Goal: Information Seeking & Learning: Learn about a topic

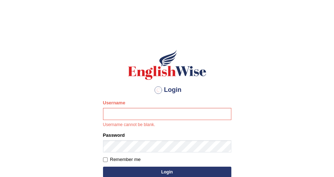
click at [162, 114] on input "Username" at bounding box center [167, 114] width 128 height 12
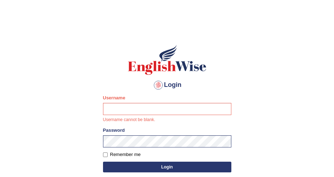
scroll to position [65, 0]
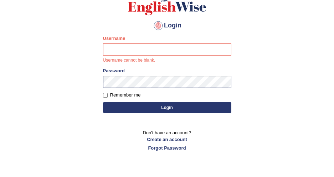
click at [137, 53] on input "Username" at bounding box center [167, 49] width 128 height 12
type input "DishaEw"
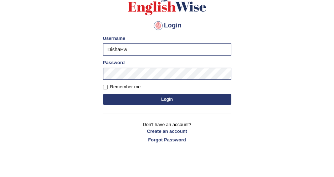
click at [159, 102] on button "Login" at bounding box center [167, 99] width 128 height 11
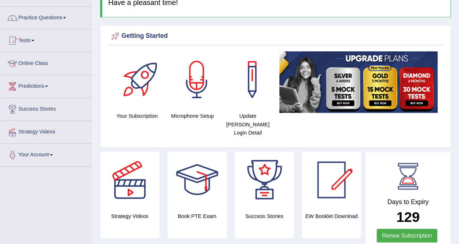
scroll to position [50, 0]
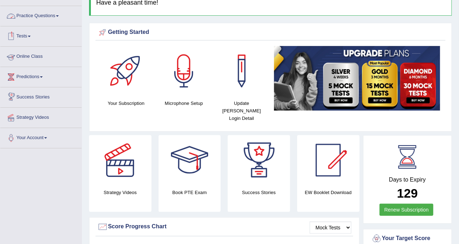
click at [39, 20] on link "Practice Questions" at bounding box center [40, 15] width 81 height 18
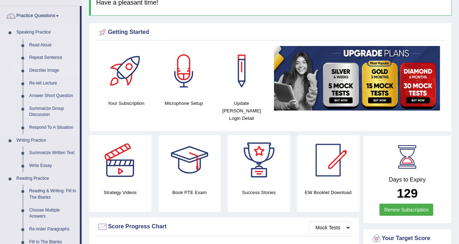
click at [47, 70] on link "Describe Image" at bounding box center [53, 70] width 54 height 13
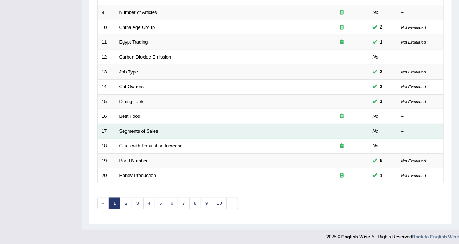
click at [155, 128] on link "Segments of Sales" at bounding box center [138, 130] width 39 height 5
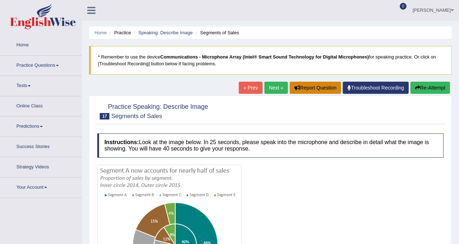
click at [290, 90] on button "Report Question" at bounding box center [315, 88] width 51 height 12
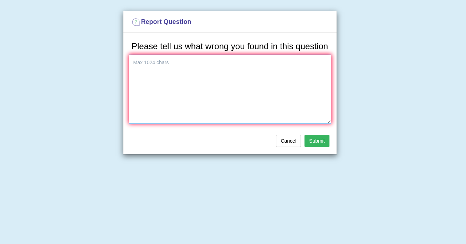
click at [277, 88] on textarea at bounding box center [230, 89] width 203 height 69
click at [280, 142] on button "Cancel" at bounding box center [288, 141] width 25 height 12
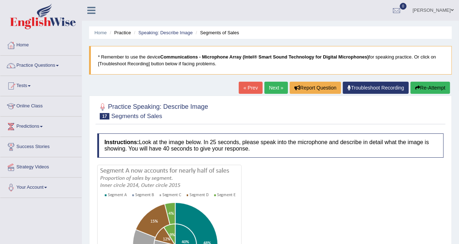
click at [271, 84] on link "Next »" at bounding box center [277, 88] width 24 height 12
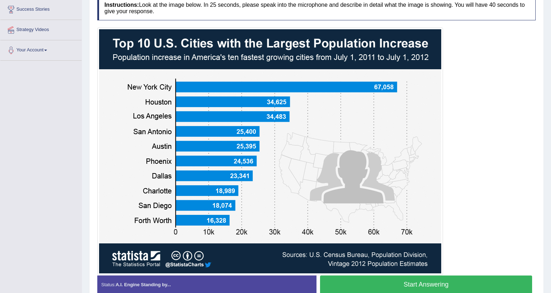
scroll to position [145, 0]
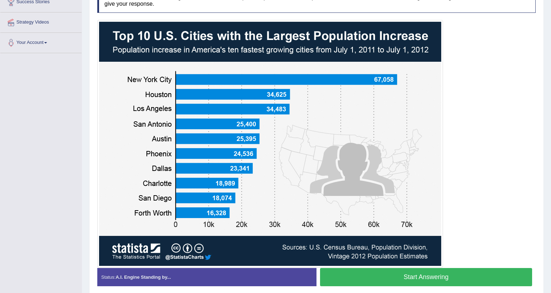
click at [459, 212] on div at bounding box center [316, 143] width 439 height 247
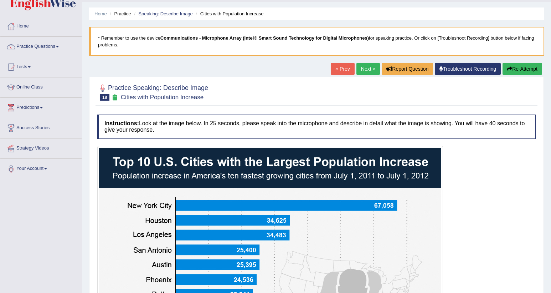
scroll to position [0, 0]
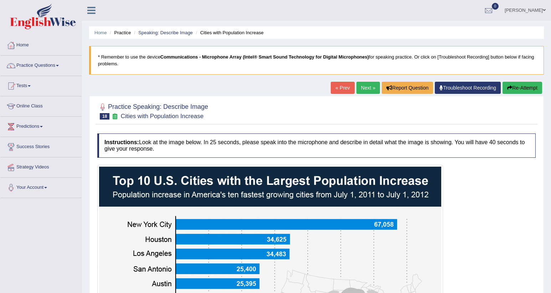
click at [366, 87] on link "Next »" at bounding box center [369, 88] width 24 height 12
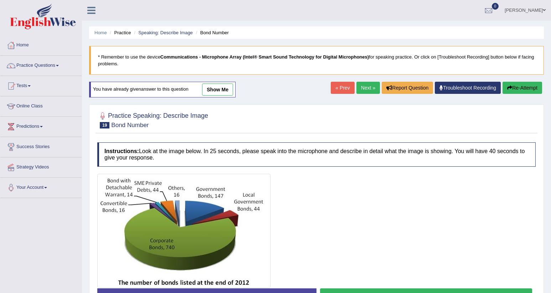
click at [367, 88] on link "Next »" at bounding box center [369, 88] width 24 height 12
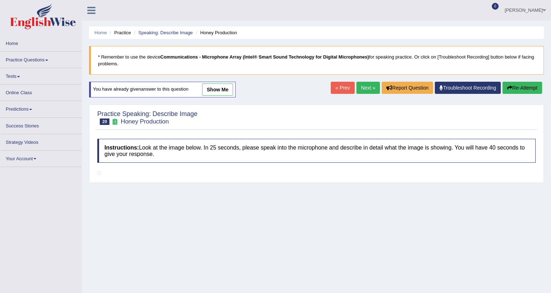
click at [367, 88] on link "Next »" at bounding box center [369, 88] width 24 height 12
click at [367, 86] on link "Next »" at bounding box center [369, 88] width 24 height 12
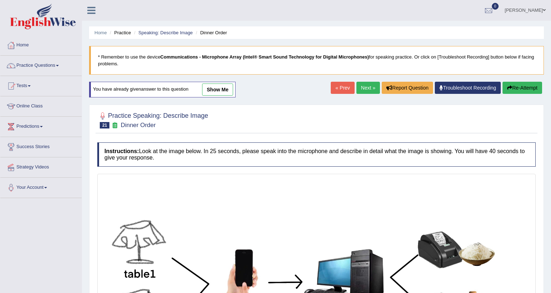
click at [365, 88] on link "Next »" at bounding box center [369, 88] width 24 height 12
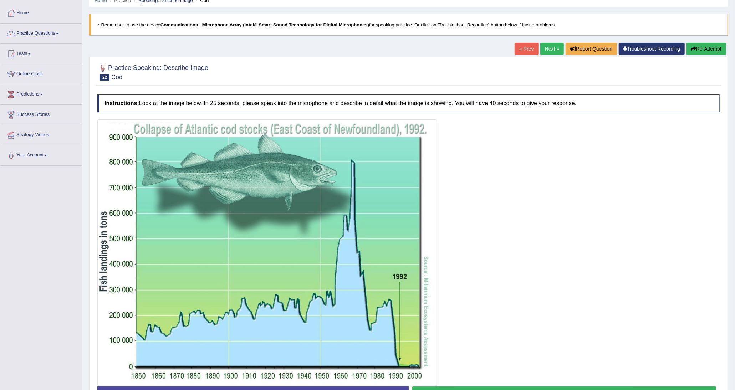
scroll to position [71, 0]
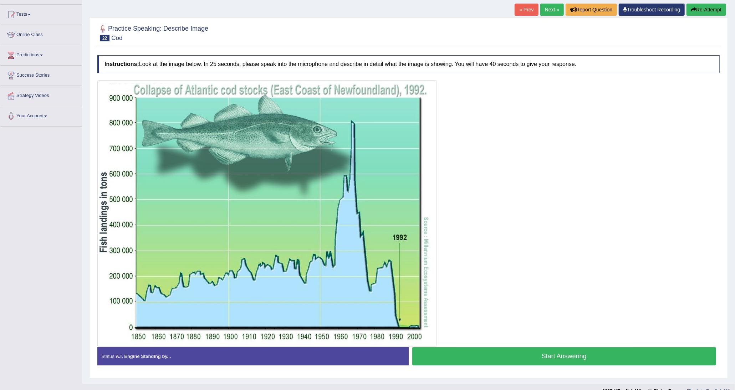
click at [551, 166] on div at bounding box center [408, 213] width 622 height 267
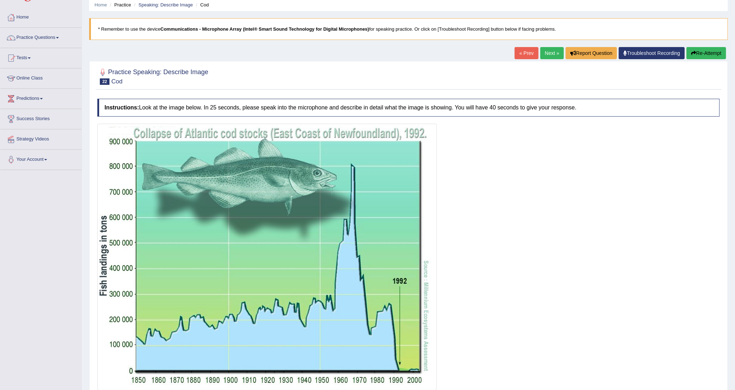
scroll to position [0, 0]
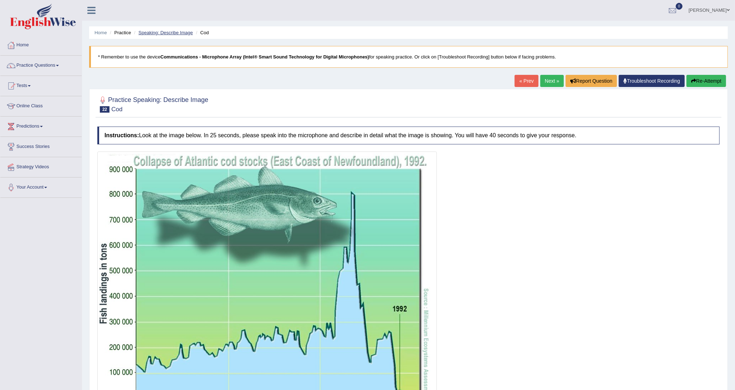
click at [184, 34] on link "Speaking: Describe Image" at bounding box center [165, 32] width 54 height 5
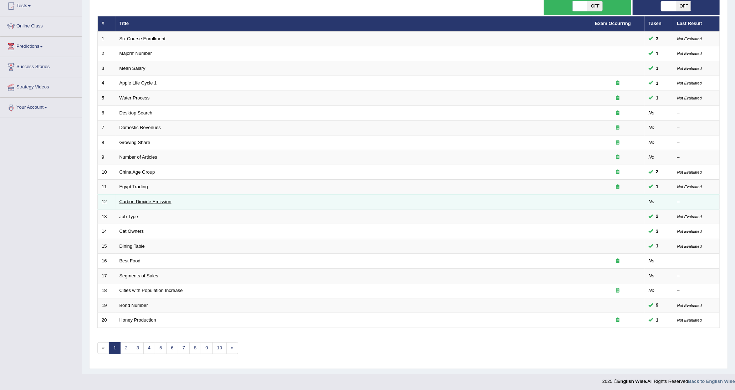
scroll to position [82, 0]
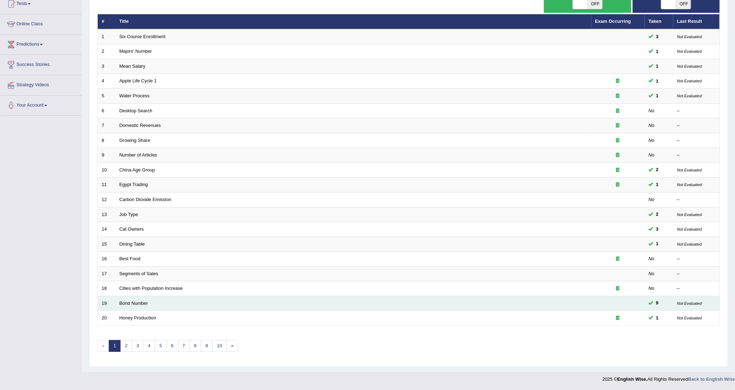
click at [134, 306] on td "Bond Number" at bounding box center [354, 303] width 476 height 15
click at [134, 301] on link "Bond Number" at bounding box center [133, 303] width 29 height 5
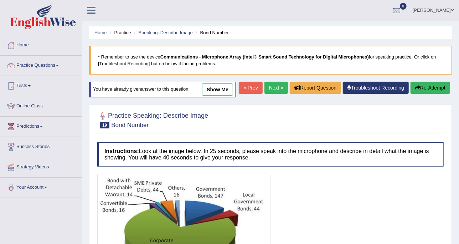
click at [281, 91] on link "Next »" at bounding box center [277, 88] width 24 height 12
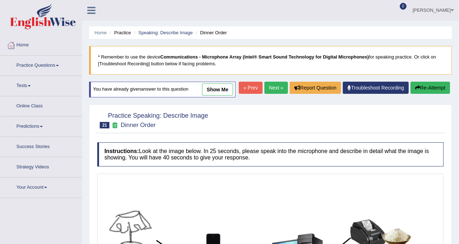
click at [274, 87] on link "Next »" at bounding box center [277, 88] width 24 height 12
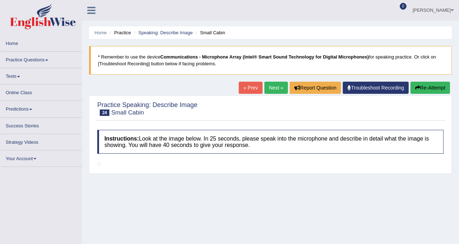
drag, startPoint x: 0, startPoint y: 0, endPoint x: 274, endPoint y: 87, distance: 287.5
click at [274, 87] on link "Next »" at bounding box center [277, 88] width 24 height 12
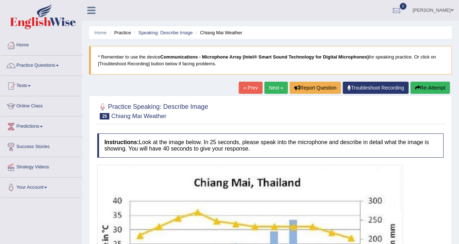
click at [274, 87] on link "Next »" at bounding box center [277, 88] width 24 height 12
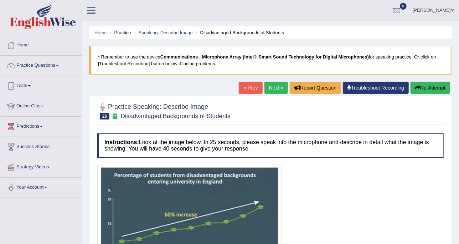
click at [249, 90] on link "« Prev" at bounding box center [251, 88] width 24 height 12
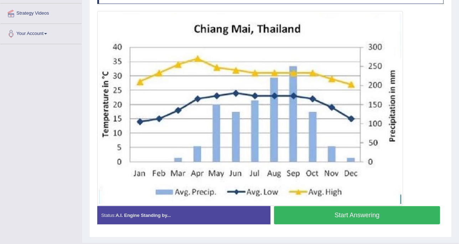
scroll to position [169, 0]
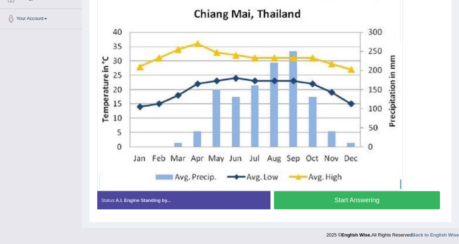
click at [362, 201] on button "Start Answering" at bounding box center [357, 200] width 166 height 18
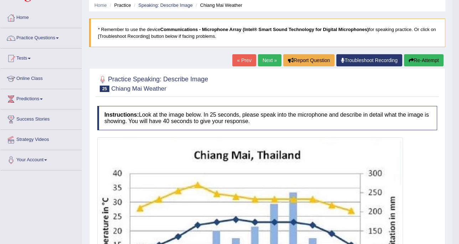
scroll to position [0, 0]
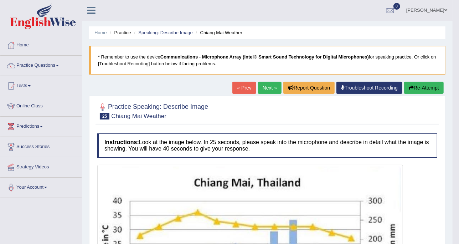
click at [421, 90] on button "Re-Attempt" at bounding box center [424, 88] width 40 height 12
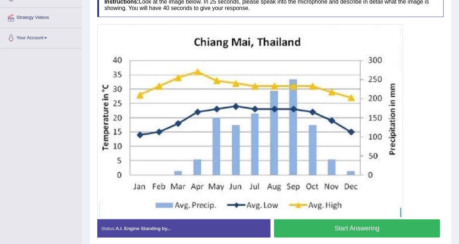
scroll to position [133, 0]
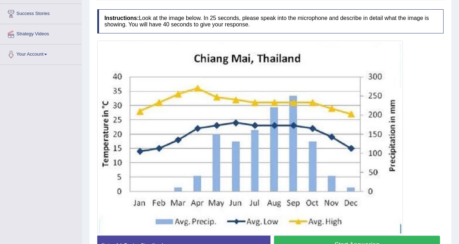
click at [376, 241] on button "Start Answering" at bounding box center [357, 245] width 166 height 18
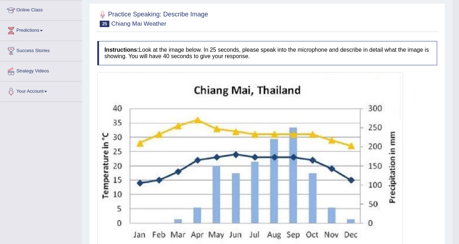
scroll to position [0, 0]
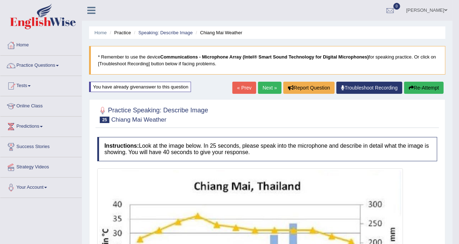
click at [434, 85] on button "Re-Attempt" at bounding box center [424, 88] width 40 height 12
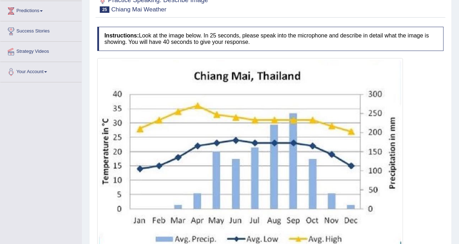
scroll to position [134, 0]
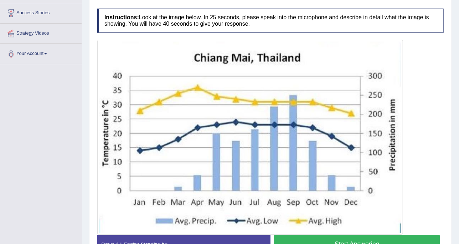
click at [355, 236] on button "Start Answering" at bounding box center [357, 244] width 166 height 18
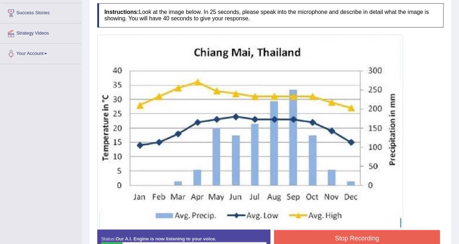
click at [372, 232] on button "Stop Recording" at bounding box center [357, 238] width 166 height 16
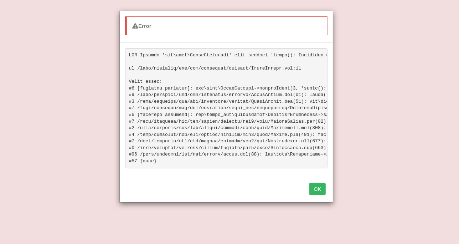
scroll to position [0, 0]
click at [315, 195] on button "OK" at bounding box center [317, 189] width 16 height 12
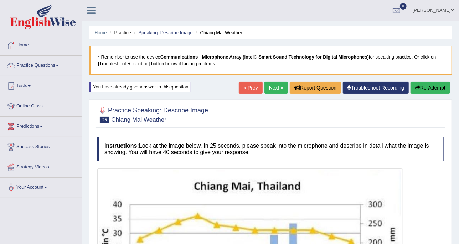
click at [415, 87] on icon "button" at bounding box center [417, 87] width 5 height 5
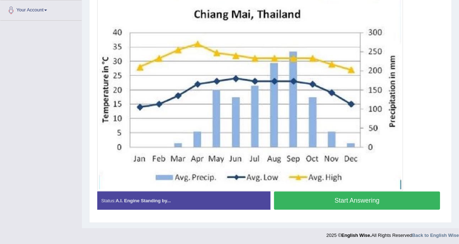
scroll to position [133, 0]
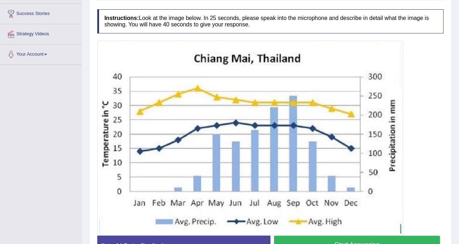
click at [344, 239] on button "Start Answering" at bounding box center [357, 245] width 166 height 18
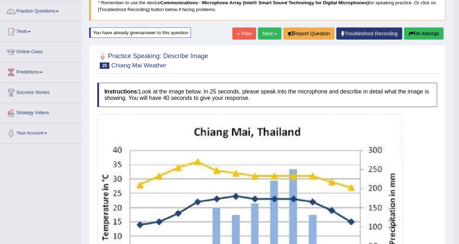
scroll to position [0, 0]
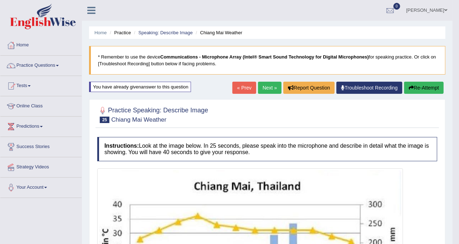
click at [418, 83] on button "Re-Attempt" at bounding box center [424, 88] width 40 height 12
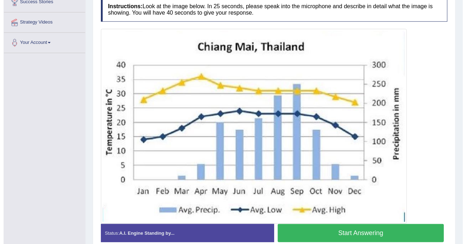
scroll to position [133, 0]
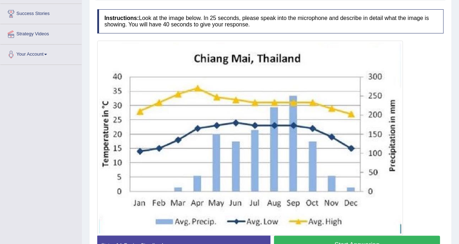
click at [359, 241] on button "Start Answering" at bounding box center [357, 245] width 166 height 18
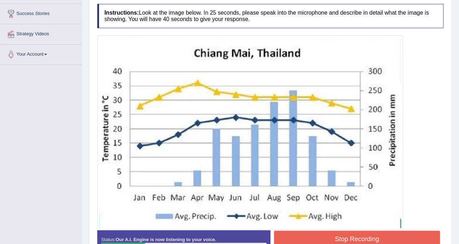
click at [391, 241] on button "Stop Recording" at bounding box center [357, 239] width 166 height 16
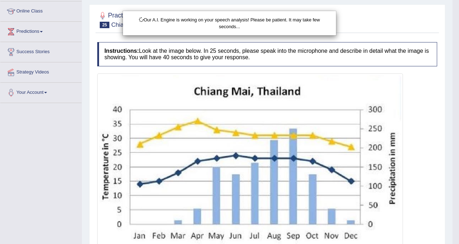
scroll to position [0, 0]
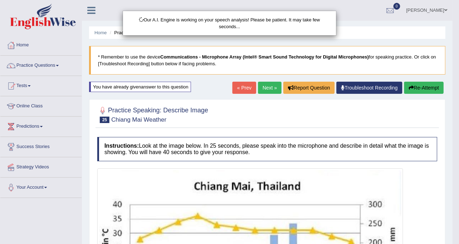
click at [428, 93] on div "Our A.I. Engine is working on your speech analysis! Please be patient. It may t…" at bounding box center [229, 122] width 459 height 244
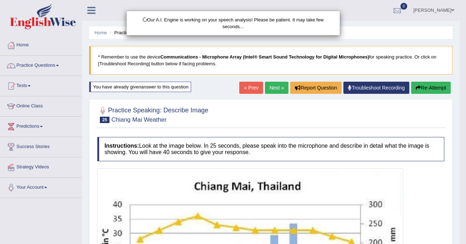
click at [428, 89] on div "Our A.I. Engine is working on your speech analysis! Please be patient. It may t…" at bounding box center [233, 122] width 466 height 244
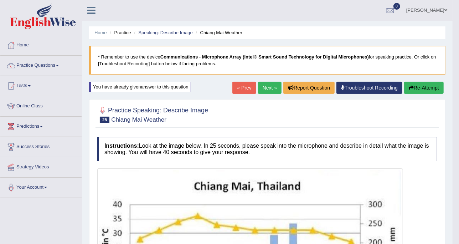
click at [413, 89] on icon "button" at bounding box center [411, 87] width 5 height 5
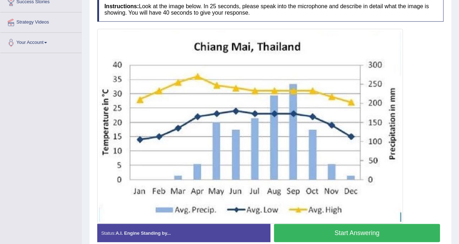
scroll to position [133, 0]
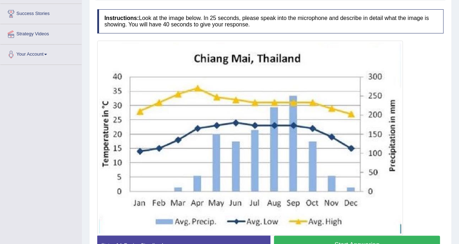
click at [356, 241] on button "Start Answering" at bounding box center [357, 245] width 166 height 18
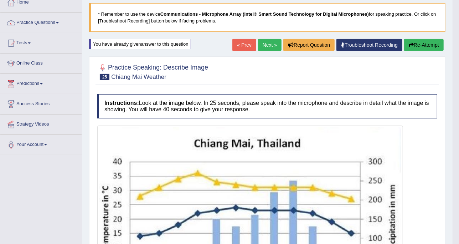
scroll to position [0, 0]
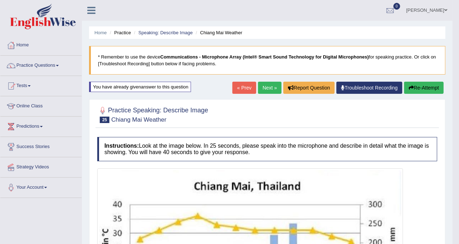
click at [416, 86] on button "Re-Attempt" at bounding box center [424, 88] width 40 height 12
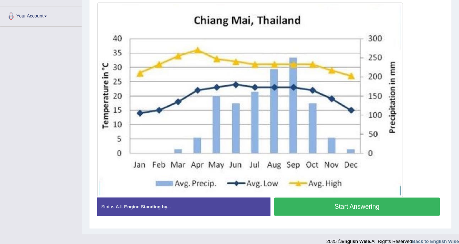
scroll to position [177, 0]
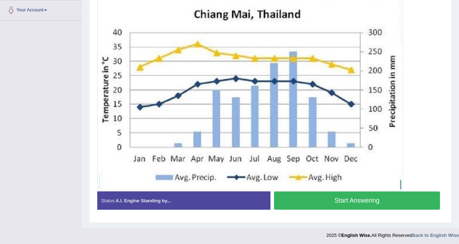
click at [388, 195] on button "Start Answering" at bounding box center [357, 200] width 166 height 18
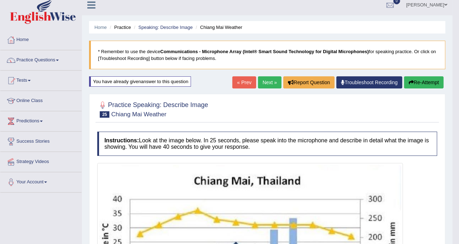
scroll to position [0, 0]
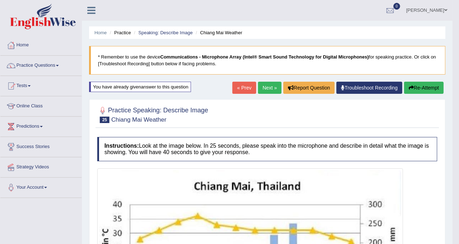
click at [272, 91] on link "Next »" at bounding box center [270, 88] width 24 height 12
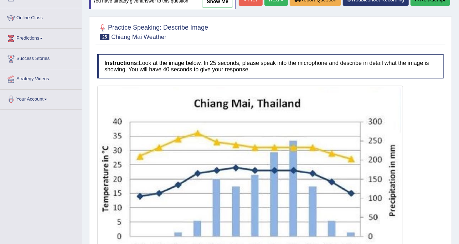
scroll to position [44, 0]
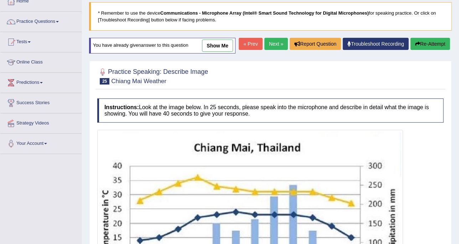
click at [282, 42] on link "Next »" at bounding box center [277, 44] width 24 height 12
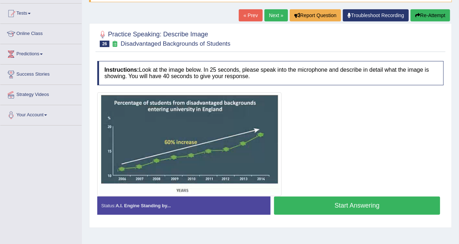
scroll to position [89, 0]
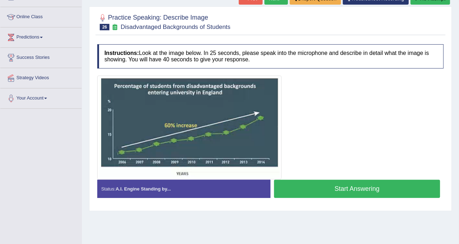
click at [323, 182] on button "Start Answering" at bounding box center [357, 189] width 166 height 18
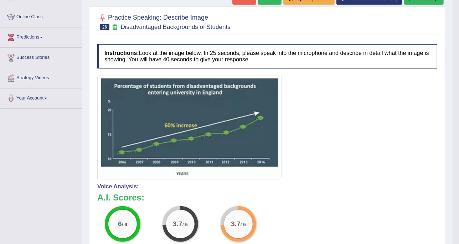
scroll to position [45, 0]
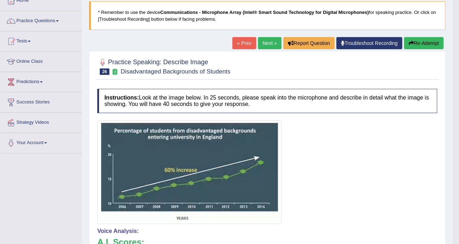
click at [266, 44] on link "Next »" at bounding box center [270, 43] width 24 height 12
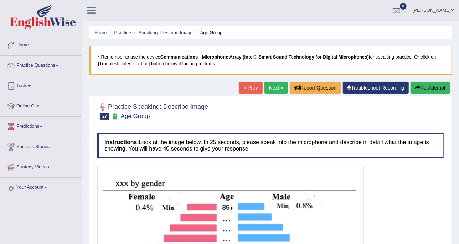
click at [278, 88] on link "Next »" at bounding box center [277, 88] width 24 height 12
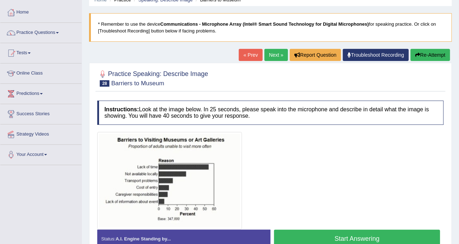
scroll to position [45, 0]
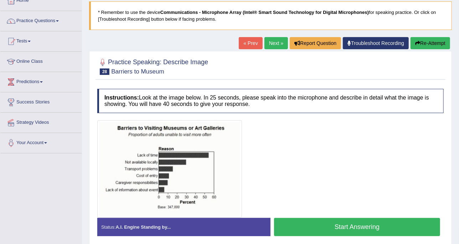
click at [274, 47] on link "Next »" at bounding box center [277, 43] width 24 height 12
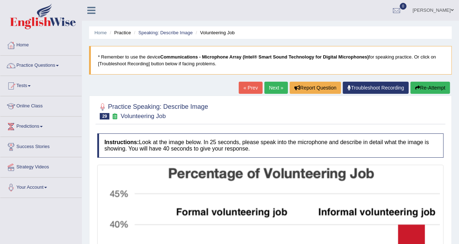
scroll to position [45, 0]
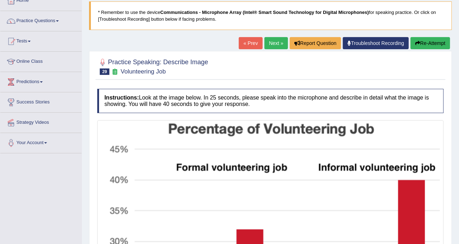
click at [276, 46] on link "Next »" at bounding box center [277, 43] width 24 height 12
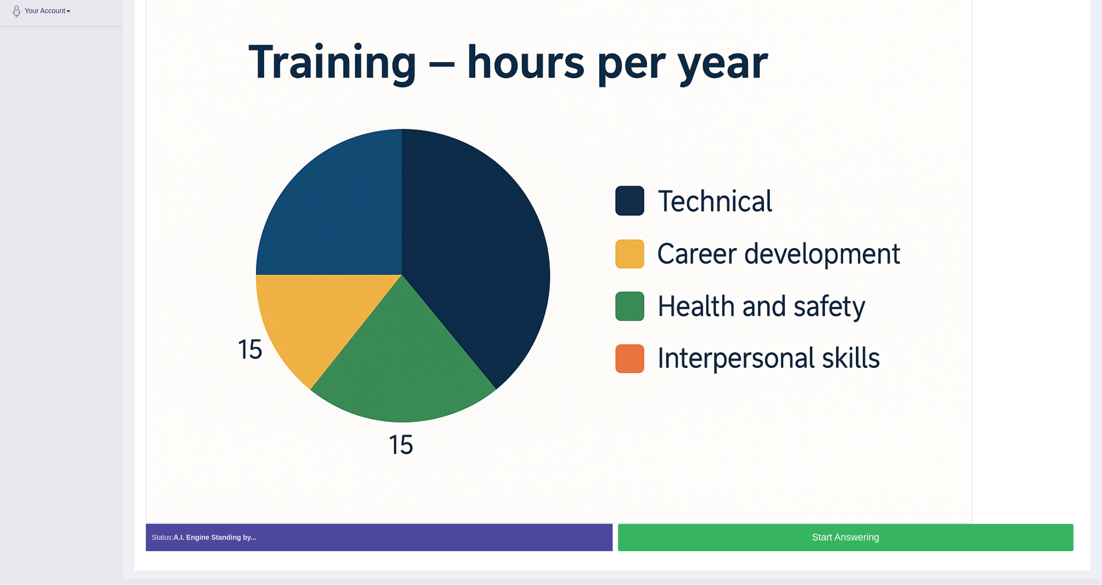
scroll to position [1, 0]
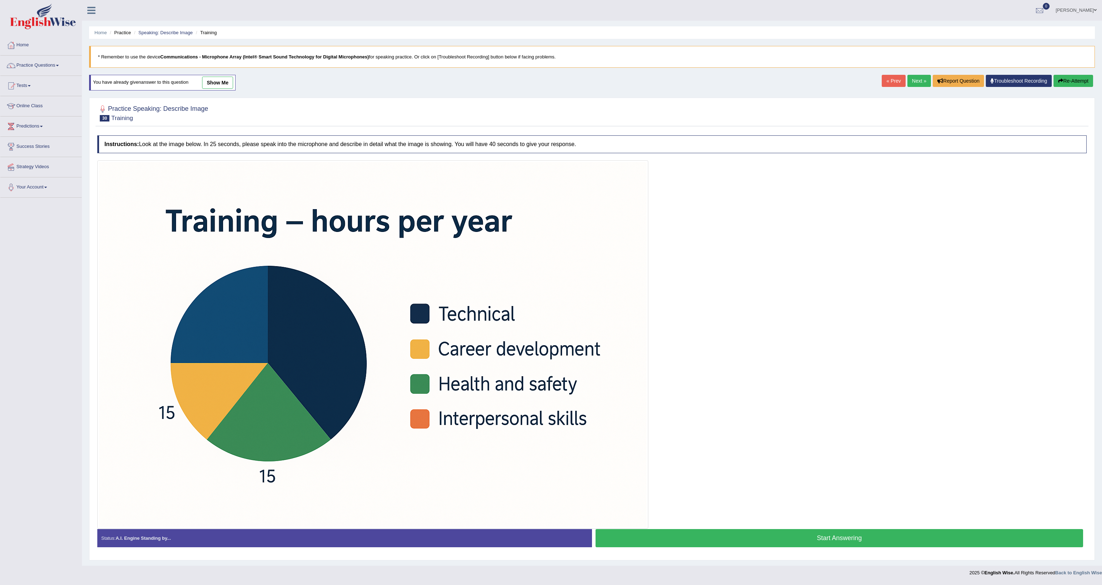
drag, startPoint x: 307, startPoint y: 33, endPoint x: 510, endPoint y: 251, distance: 297.9
click at [459, 244] on img at bounding box center [373, 344] width 548 height 365
click at [459, 244] on div at bounding box center [592, 344] width 990 height 369
click at [459, 244] on button "Start Answering" at bounding box center [840, 538] width 488 height 18
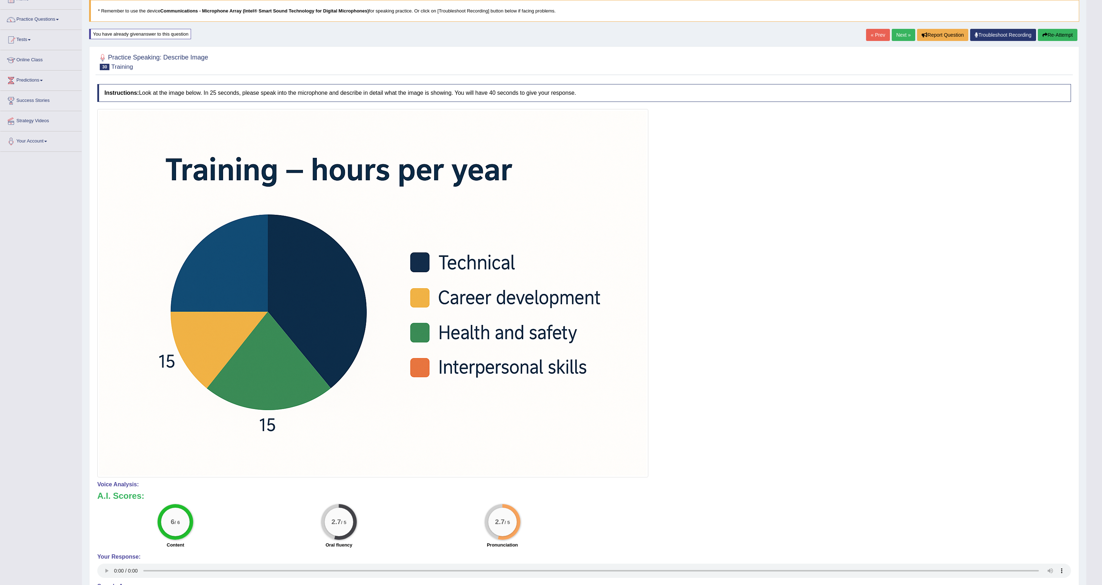
scroll to position [0, 0]
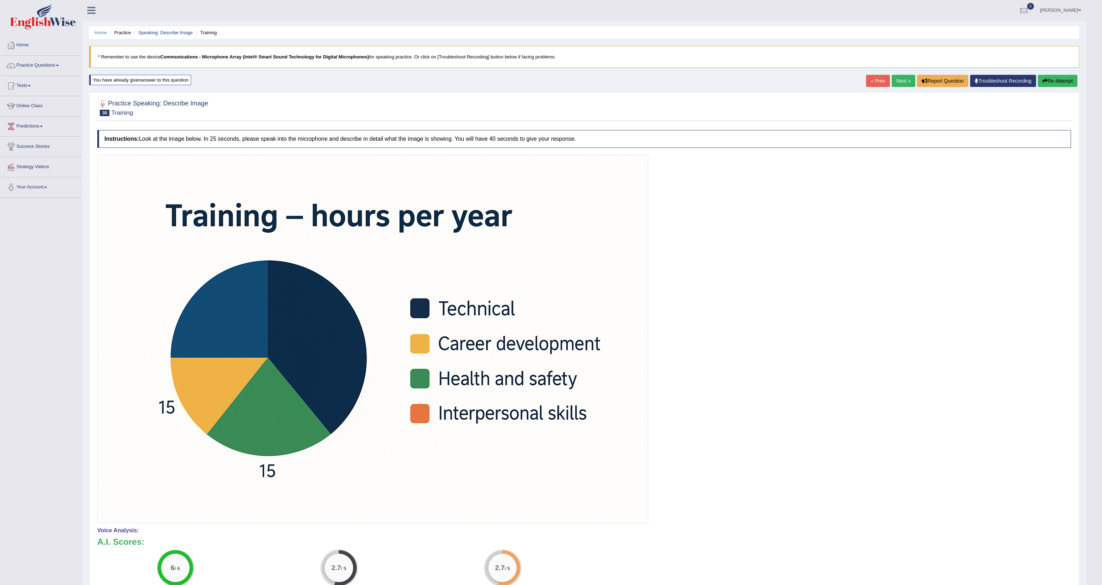
click at [459, 85] on button "Re-Attempt" at bounding box center [1058, 81] width 40 height 12
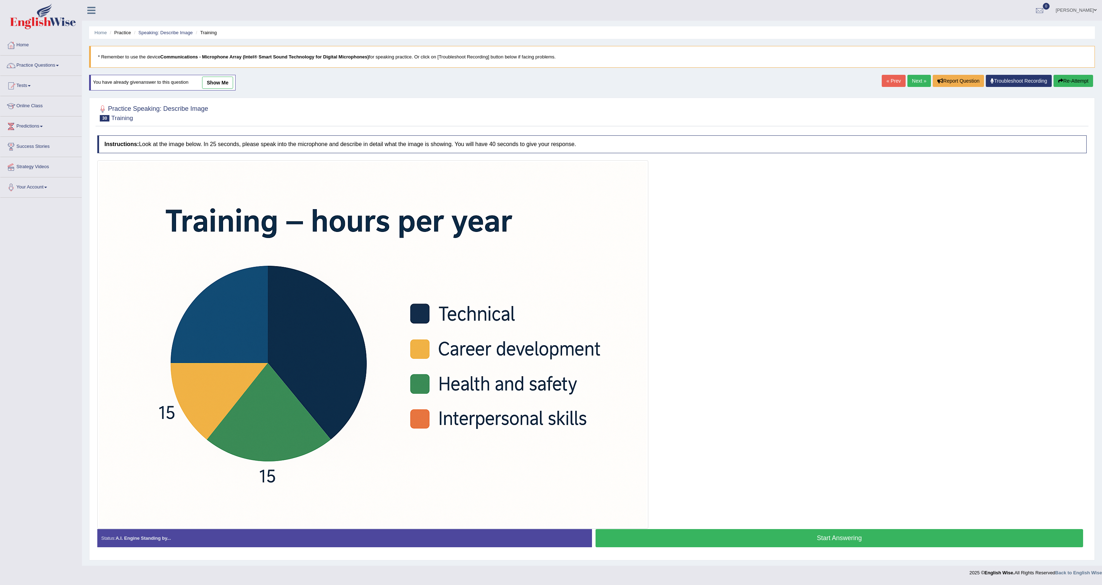
click at [712, 540] on button "Start Answering" at bounding box center [840, 538] width 488 height 18
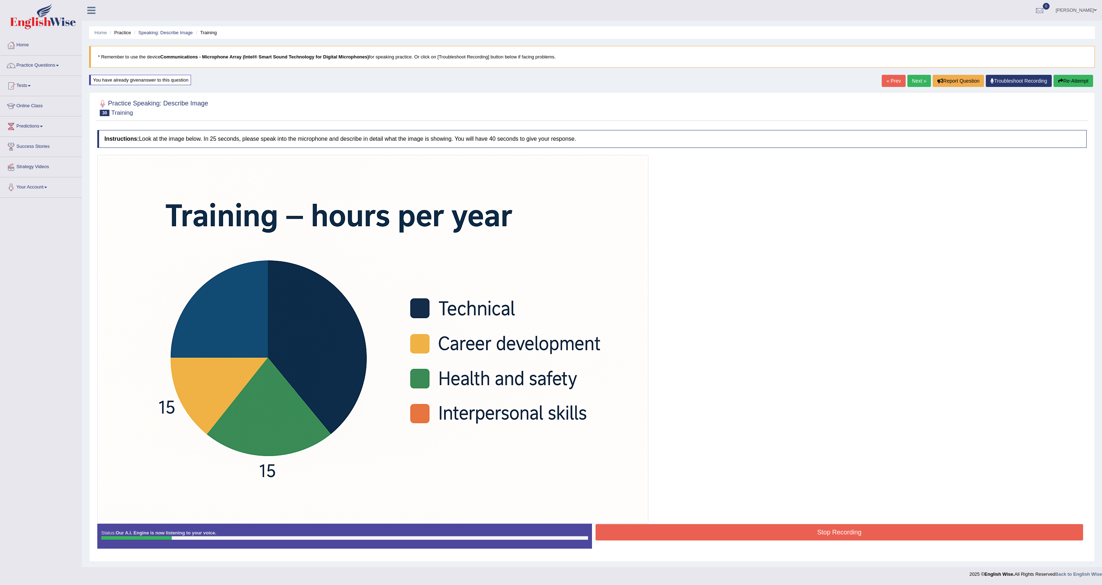
click at [831, 520] on div at bounding box center [592, 339] width 990 height 369
click at [839, 531] on button "Stop Recording" at bounding box center [840, 532] width 488 height 16
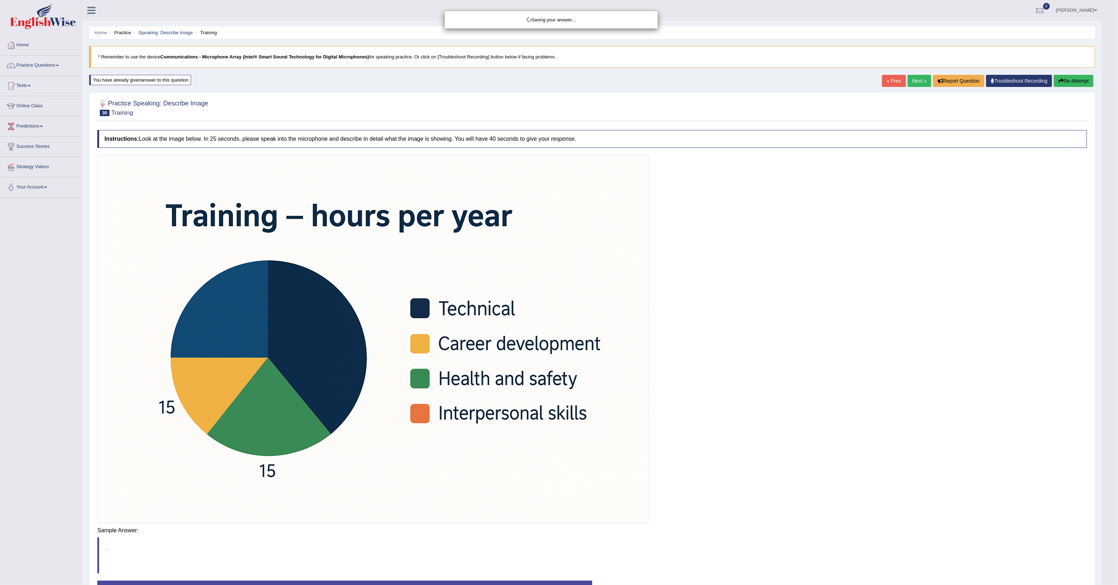
click at [1073, 85] on div "Saving your answer..." at bounding box center [559, 292] width 1118 height 585
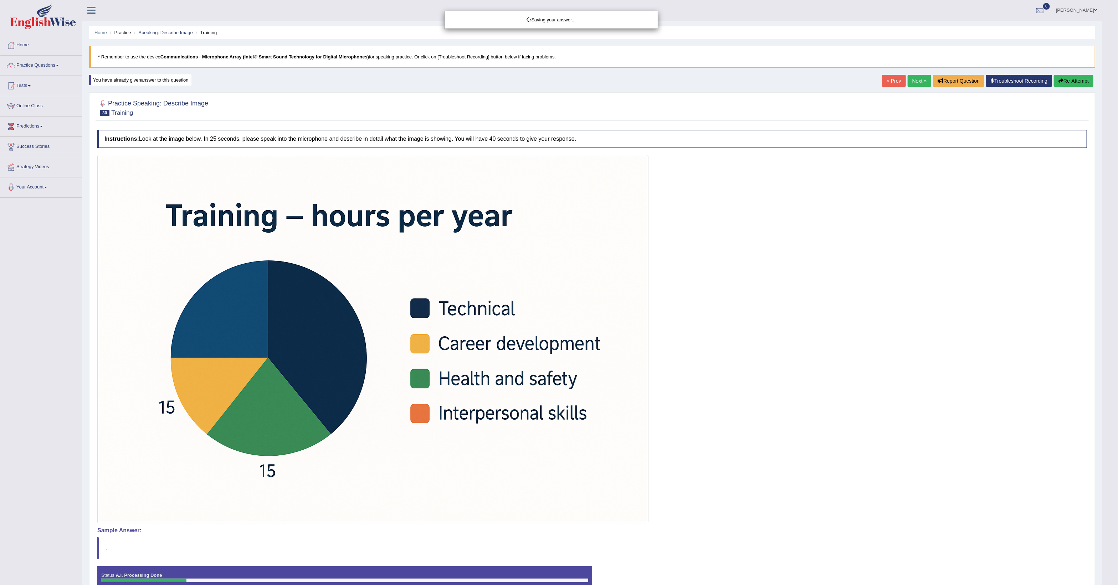
click at [1074, 80] on div "Saving your answer..." at bounding box center [559, 292] width 1118 height 585
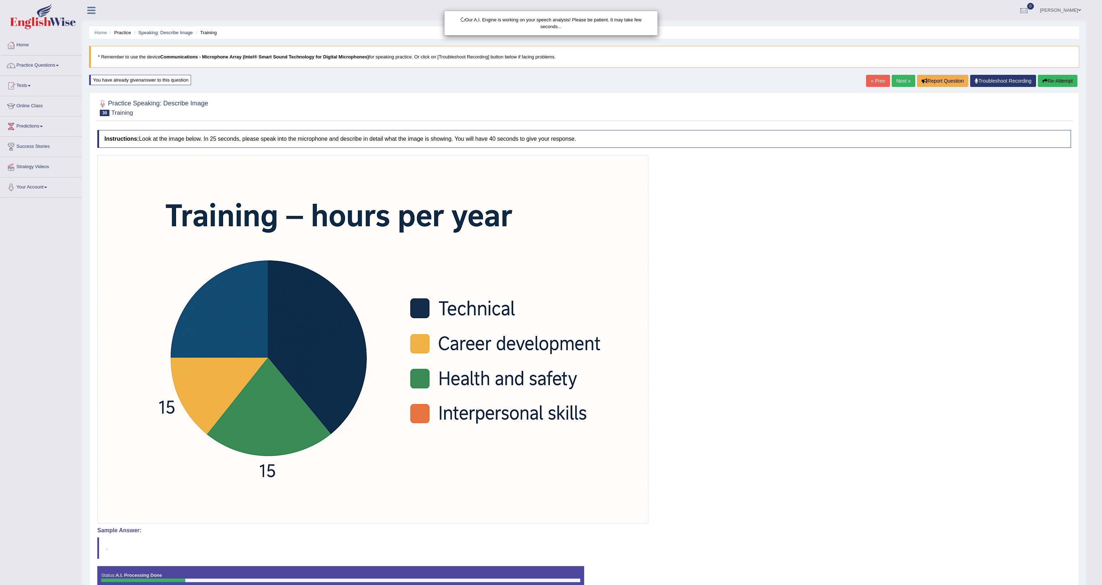
click at [1059, 80] on div "Our A.I. Engine is working on your speech analysis! Please be patient. It may t…" at bounding box center [551, 292] width 1102 height 585
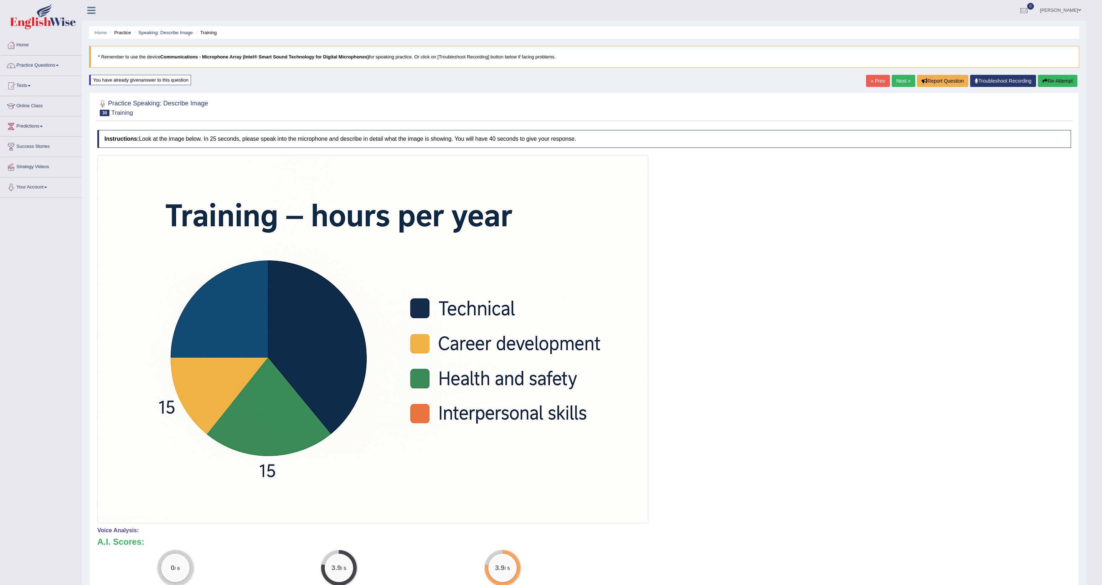
click at [1043, 82] on icon "button" at bounding box center [1045, 80] width 5 height 5
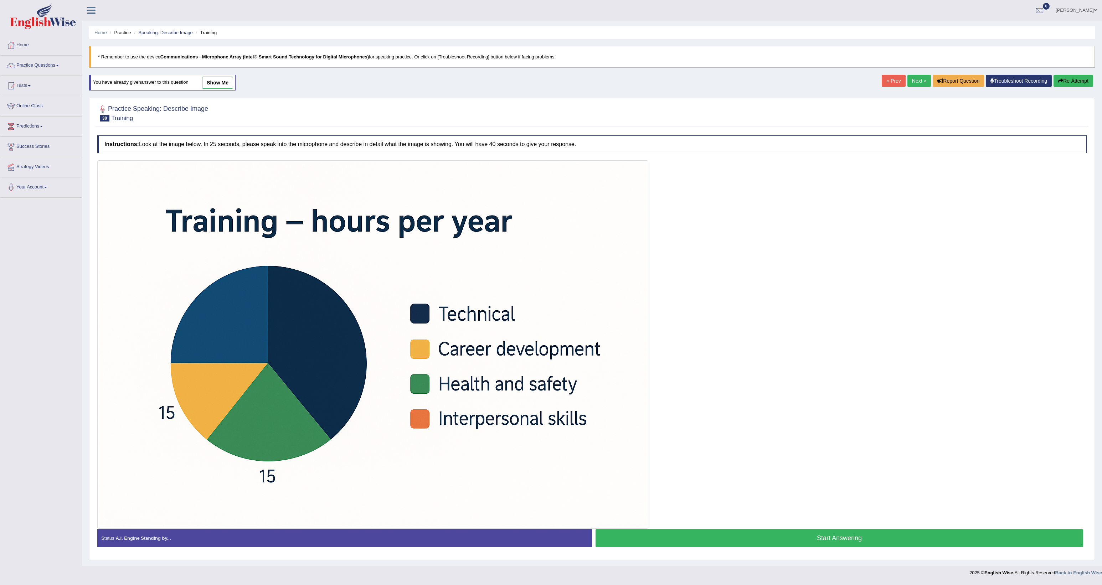
scroll to position [1, 0]
click at [695, 359] on div at bounding box center [592, 344] width 990 height 369
click at [842, 316] on div at bounding box center [592, 344] width 990 height 369
click at [801, 447] on div at bounding box center [592, 344] width 990 height 369
click at [953, 366] on div at bounding box center [592, 344] width 990 height 369
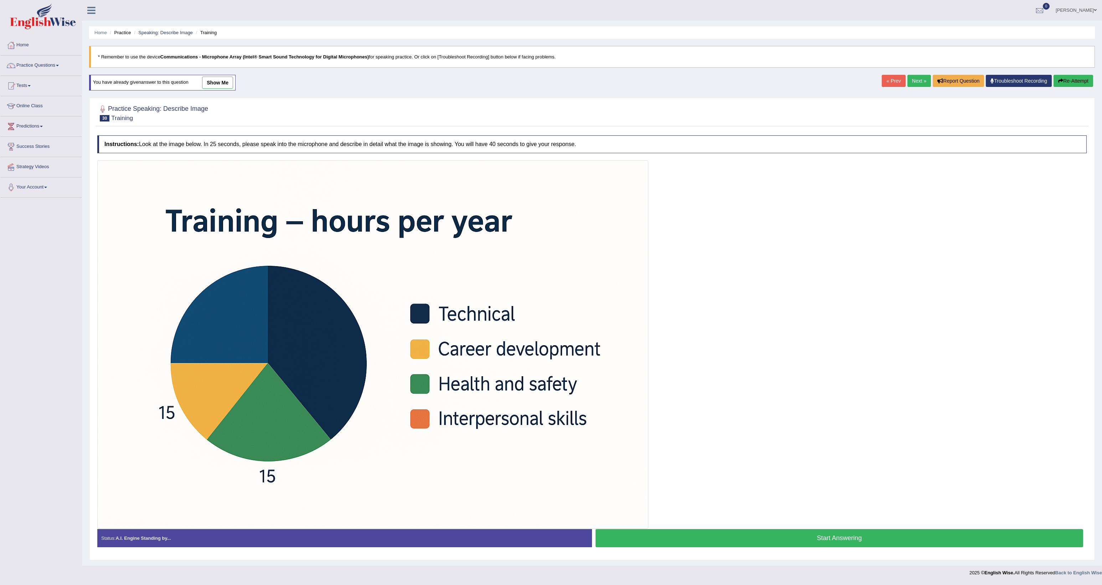
click at [811, 531] on button "Start Answering" at bounding box center [840, 538] width 488 height 18
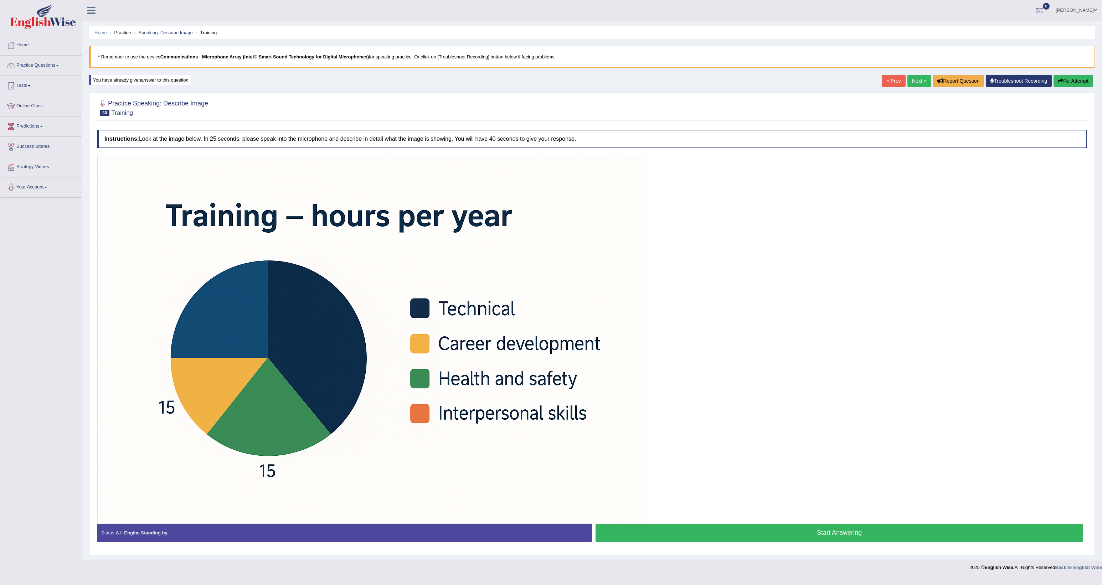
scroll to position [0, 0]
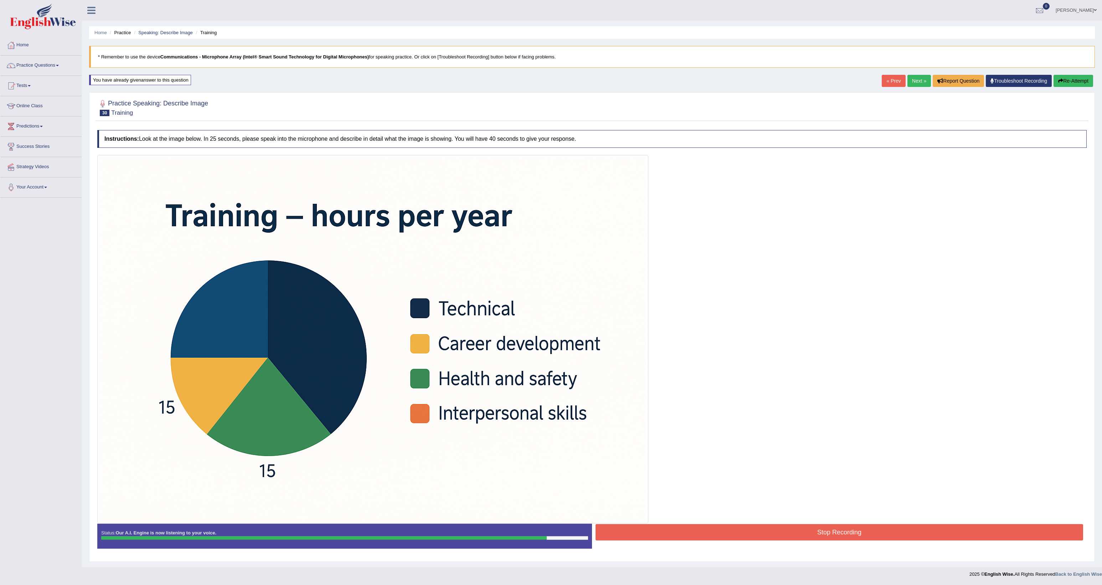
click at [784, 532] on button "Stop Recording" at bounding box center [840, 532] width 488 height 16
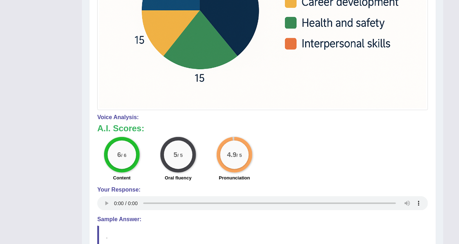
scroll to position [286, 0]
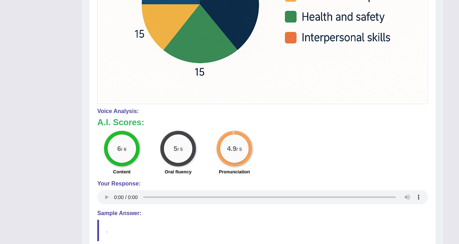
drag, startPoint x: 323, startPoint y: 138, endPoint x: 321, endPoint y: 118, distance: 20.0
click at [322, 129] on div "A.I. Scores: 6 / 6 Content 5 / 5 Oral fluency 4.9 / 5 Pronunciation" at bounding box center [262, 147] width 331 height 59
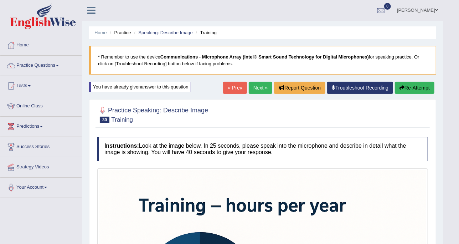
scroll to position [0, 0]
click at [262, 86] on link "Next »" at bounding box center [261, 88] width 24 height 12
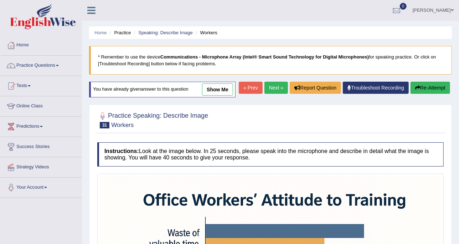
click at [280, 87] on link "Next »" at bounding box center [277, 88] width 24 height 12
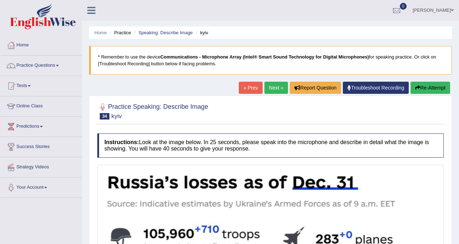
click at [277, 92] on link "Next »" at bounding box center [277, 88] width 24 height 12
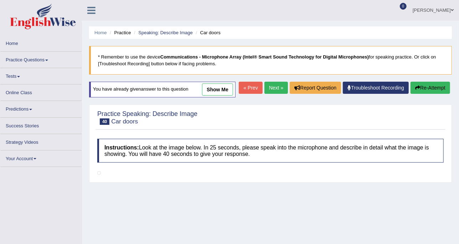
click at [277, 83] on link "Next »" at bounding box center [277, 88] width 24 height 12
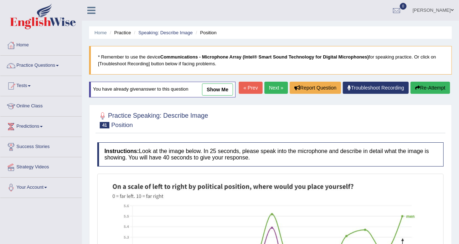
click at [268, 87] on link "Next »" at bounding box center [277, 88] width 24 height 12
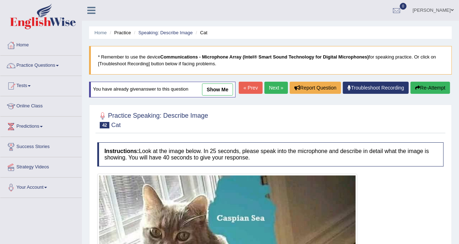
click at [280, 94] on div "« Prev Next » Report Question Troubleshoot Recording Re-Attempt" at bounding box center [345, 89] width 213 height 14
click at [280, 89] on link "Next »" at bounding box center [277, 88] width 24 height 12
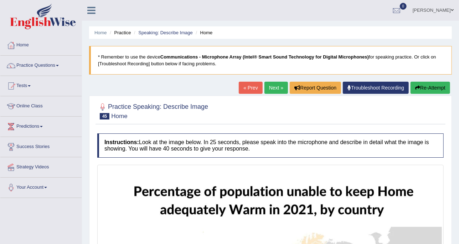
click at [280, 89] on link "Next »" at bounding box center [277, 88] width 24 height 12
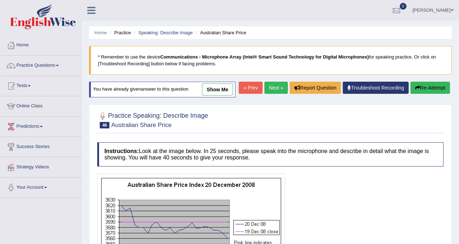
click at [281, 77] on div "Home Practice Speaking: Describe Image Australian Share Price * Remember to use…" at bounding box center [270, 178] width 377 height 357
click at [280, 86] on link "Next »" at bounding box center [277, 88] width 24 height 12
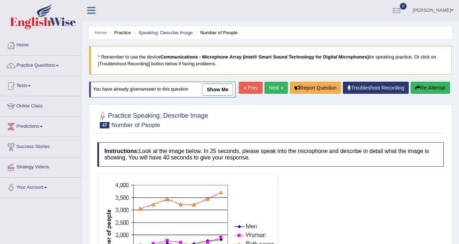
click at [280, 86] on link "Next »" at bounding box center [277, 88] width 24 height 12
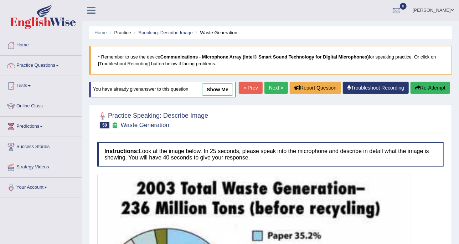
click at [275, 90] on link "Next »" at bounding box center [277, 88] width 24 height 12
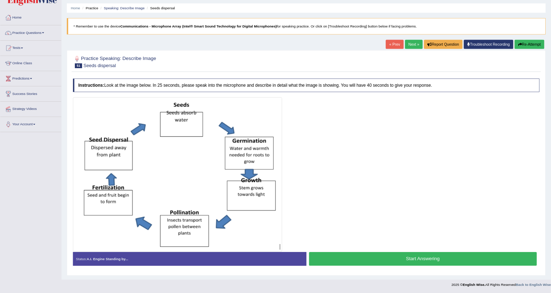
scroll to position [23, 0]
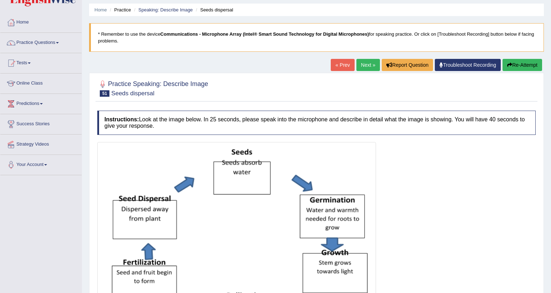
drag, startPoint x: 431, startPoint y: 0, endPoint x: 290, endPoint y: 137, distance: 196.4
click at [290, 137] on div "Instructions: Look at the image below. In 25 seconds, please speak into the mic…" at bounding box center [317, 241] width 442 height 268
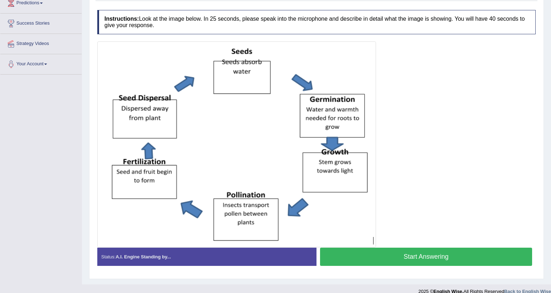
scroll to position [132, 0]
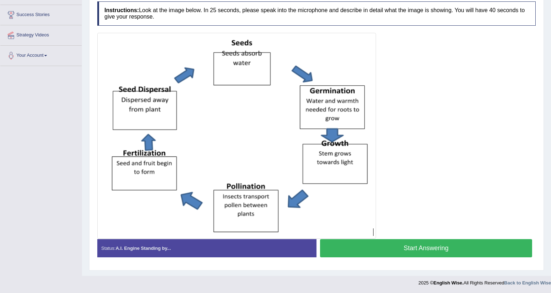
drag, startPoint x: 459, startPoint y: 243, endPoint x: 452, endPoint y: 230, distance: 14.5
click at [459, 243] on button "Start Answering" at bounding box center [426, 248] width 212 height 18
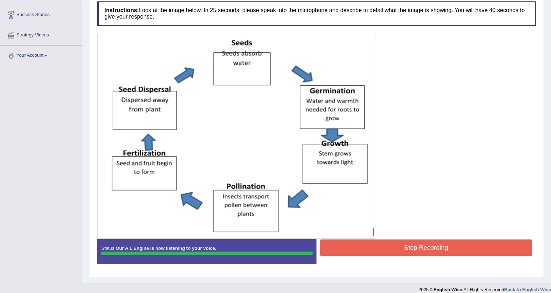
click at [0, 0] on blockquote "." at bounding box center [0, 0] width 0 height 0
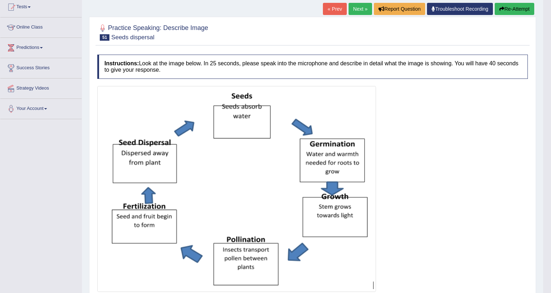
scroll to position [25, 0]
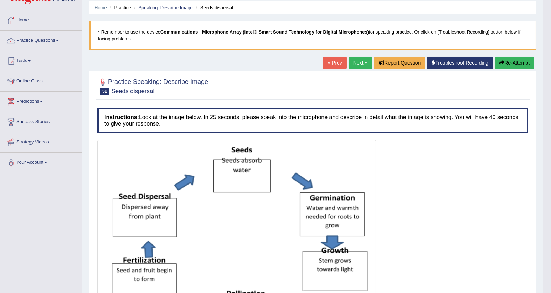
click at [356, 61] on link "Next »" at bounding box center [361, 63] width 24 height 12
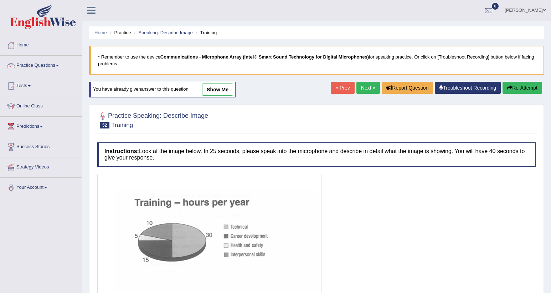
click at [228, 82] on div "You have already given answer to this question show me" at bounding box center [162, 90] width 147 height 16
click at [227, 89] on link "show me" at bounding box center [217, 89] width 31 height 12
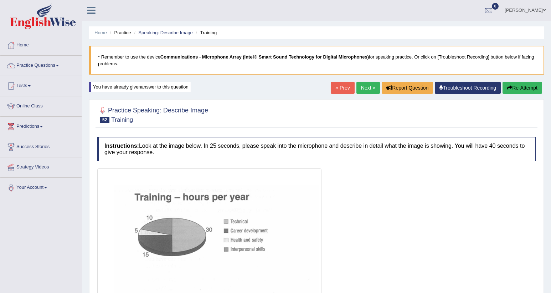
click at [360, 93] on link "Next »" at bounding box center [369, 88] width 24 height 12
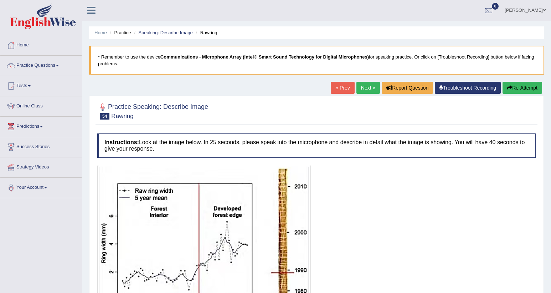
click at [349, 87] on link "« Prev" at bounding box center [343, 88] width 24 height 12
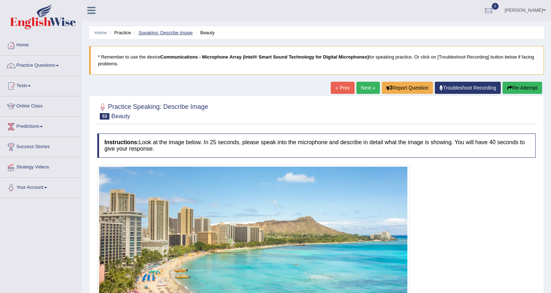
click at [181, 34] on link "Speaking: Describe Image" at bounding box center [165, 32] width 54 height 5
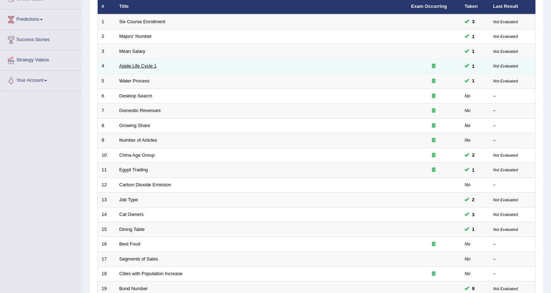
click at [130, 63] on link "Apple Life Cycle 1" at bounding box center [137, 65] width 37 height 5
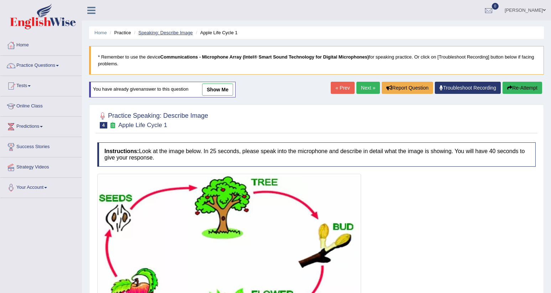
click at [150, 30] on link "Speaking: Describe Image" at bounding box center [165, 32] width 54 height 5
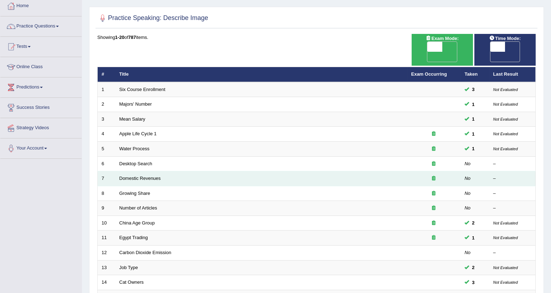
scroll to position [53, 0]
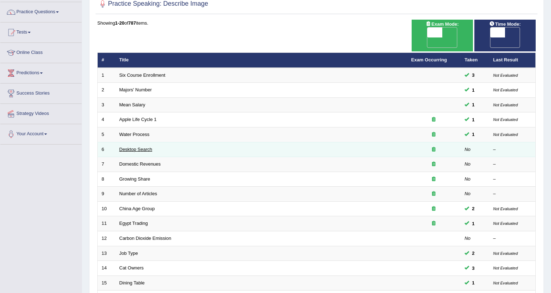
click at [136, 147] on link "Desktop Search" at bounding box center [135, 149] width 33 height 5
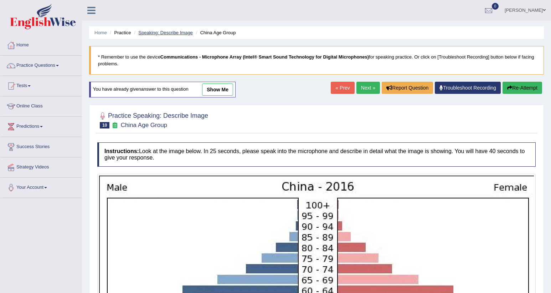
click at [172, 32] on link "Speaking: Describe Image" at bounding box center [165, 32] width 54 height 5
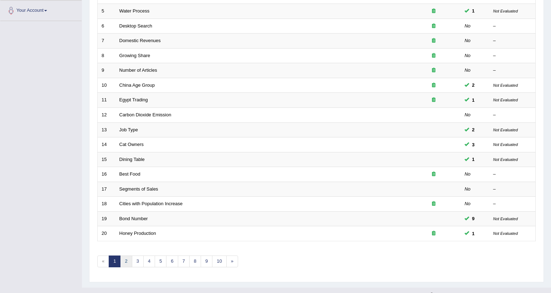
click at [125, 255] on link "2" at bounding box center [126, 261] width 12 height 12
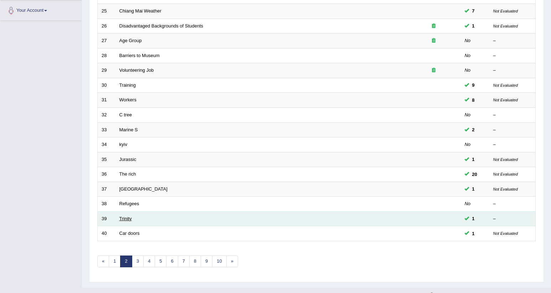
click at [127, 216] on link "Trinity" at bounding box center [125, 218] width 12 height 5
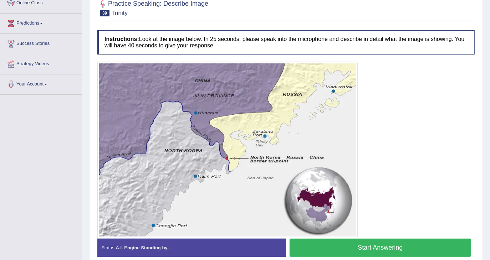
drag, startPoint x: 473, startPoint y: 64, endPoint x: 184, endPoint y: 148, distance: 301.2
click at [184, 148] on img at bounding box center [227, 149] width 257 height 173
click at [390, 97] on div at bounding box center [285, 150] width 377 height 177
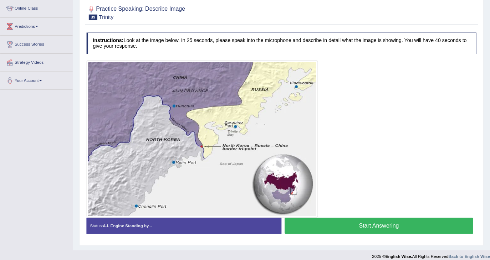
scroll to position [103, 0]
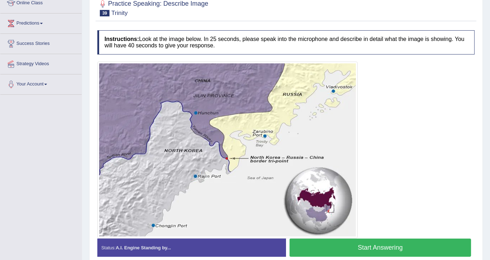
drag, startPoint x: 509, startPoint y: 1, endPoint x: 224, endPoint y: 109, distance: 305.2
click at [224, 109] on img at bounding box center [227, 149] width 257 height 173
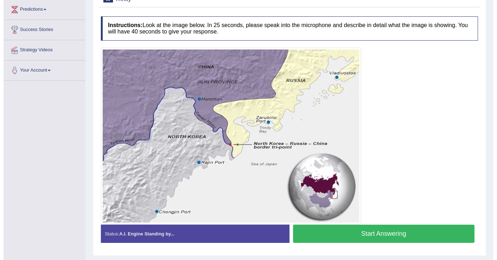
scroll to position [135, 0]
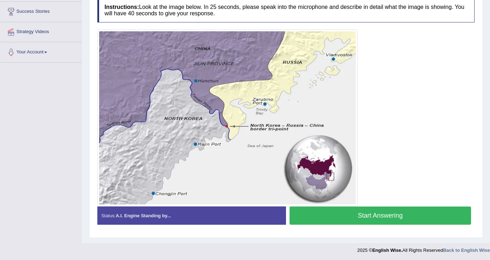
click at [394, 209] on button "Start Answering" at bounding box center [380, 216] width 181 height 18
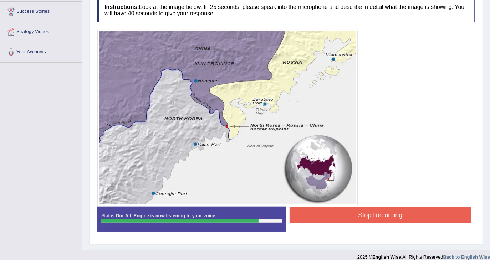
click at [395, 215] on button "Stop Recording" at bounding box center [380, 215] width 181 height 16
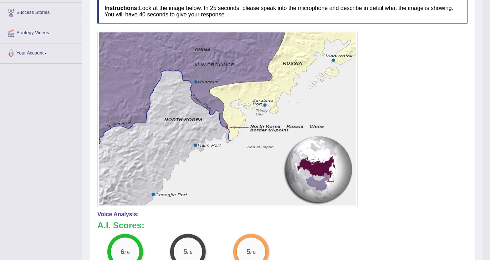
scroll to position [0, 0]
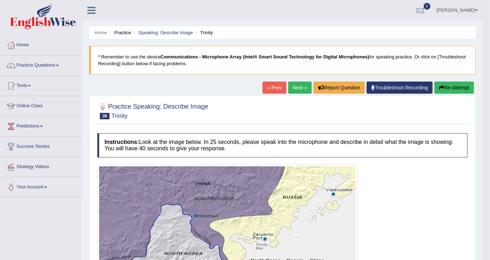
click at [291, 86] on link "Next »" at bounding box center [300, 88] width 24 height 12
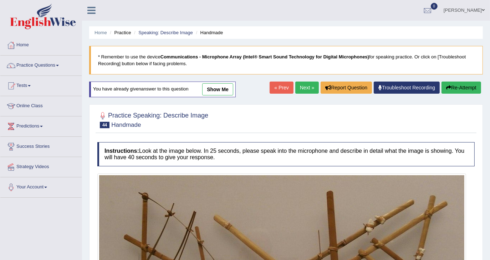
click at [304, 88] on link "Next »" at bounding box center [307, 88] width 24 height 12
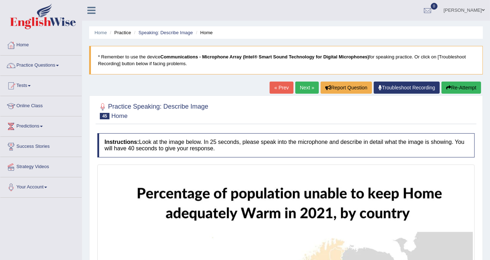
click at [304, 88] on link "Next »" at bounding box center [307, 88] width 24 height 12
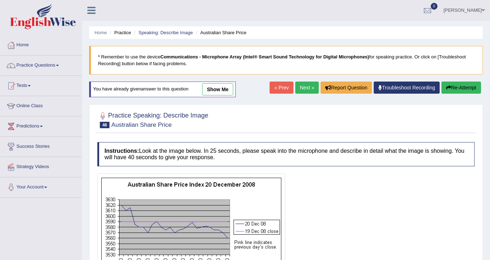
click at [285, 91] on link "« Prev" at bounding box center [282, 88] width 24 height 12
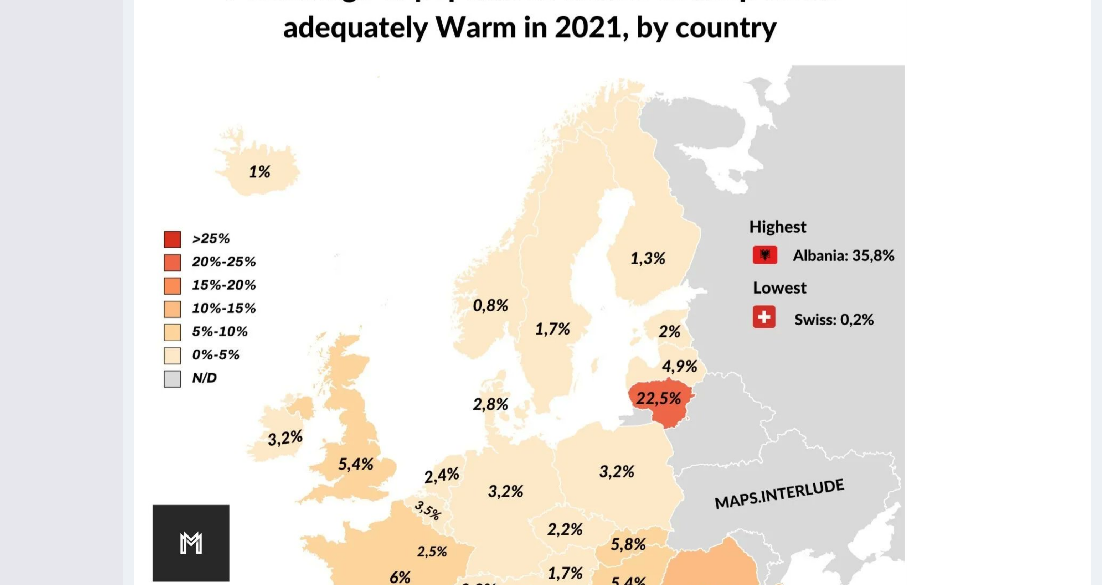
scroll to position [199, 0]
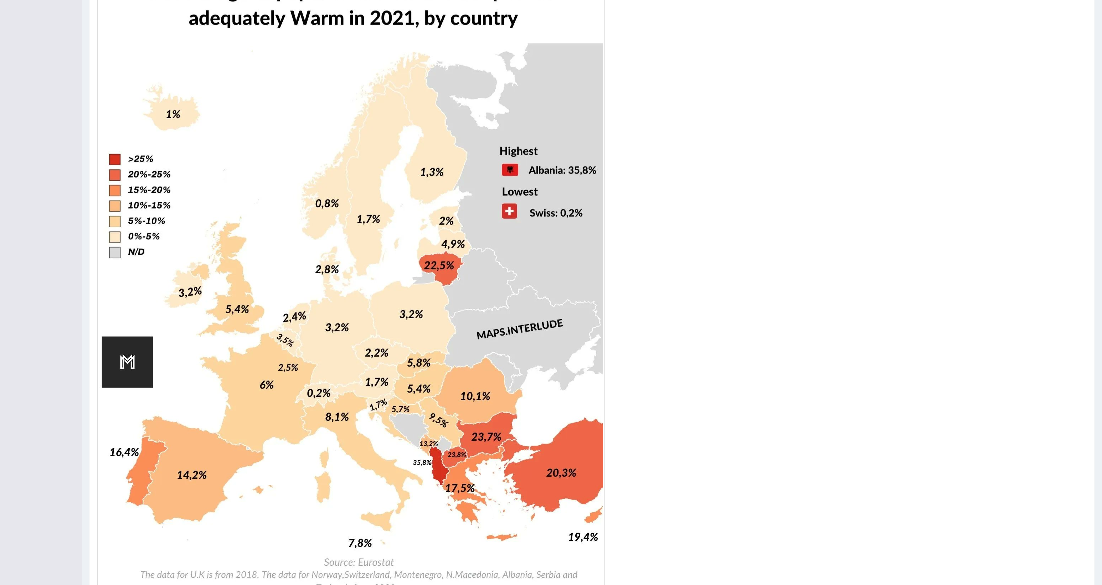
drag, startPoint x: 395, startPoint y: 52, endPoint x: 618, endPoint y: 178, distance: 255.7
click at [490, 251] on div at bounding box center [592, 274] width 990 height 643
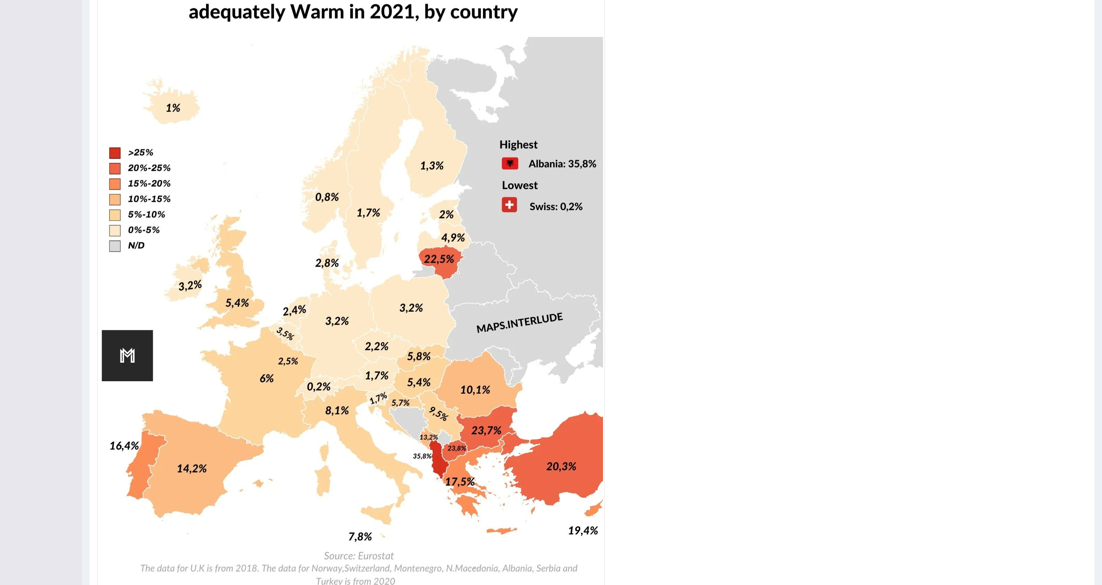
scroll to position [236, 0]
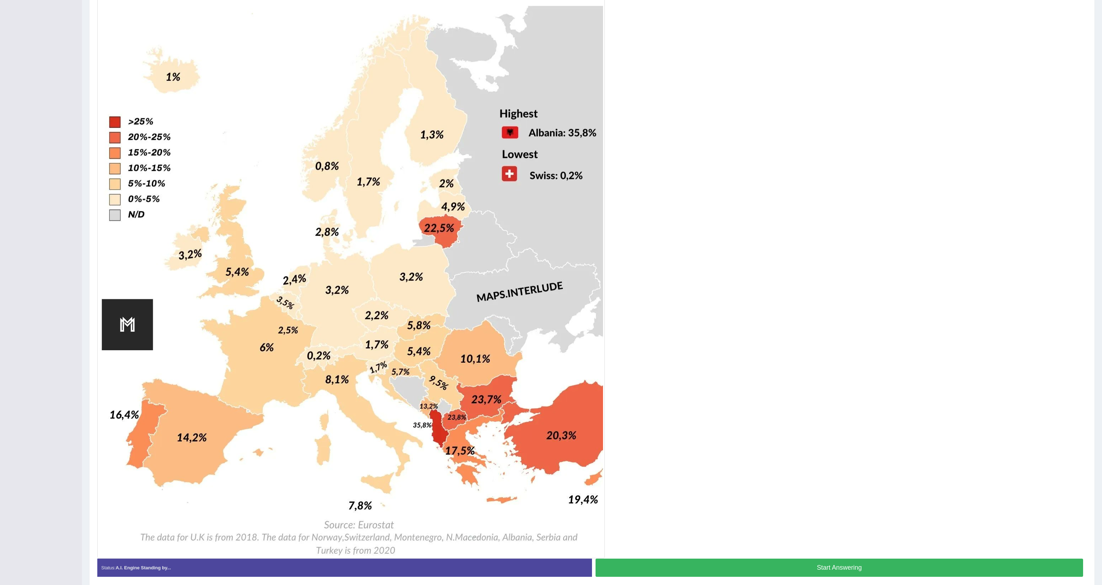
click at [490, 260] on button "Start Answering" at bounding box center [840, 568] width 488 height 18
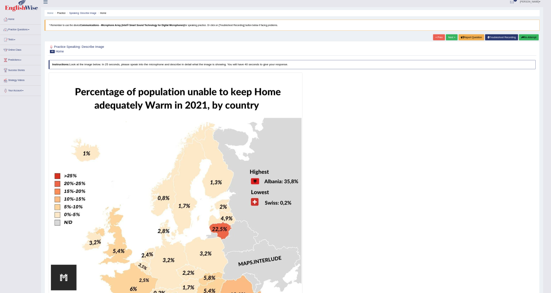
scroll to position [0, 0]
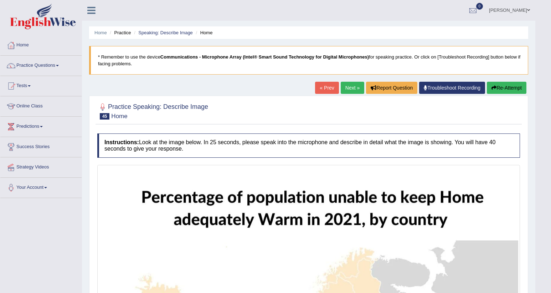
drag, startPoint x: 683, startPoint y: 168, endPoint x: 271, endPoint y: 98, distance: 418.3
click at [356, 85] on link "Next »" at bounding box center [353, 88] width 24 height 12
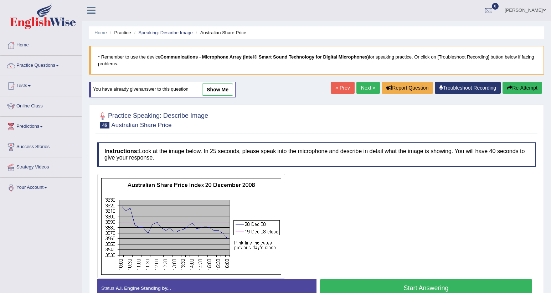
click at [371, 90] on link "Next »" at bounding box center [369, 88] width 24 height 12
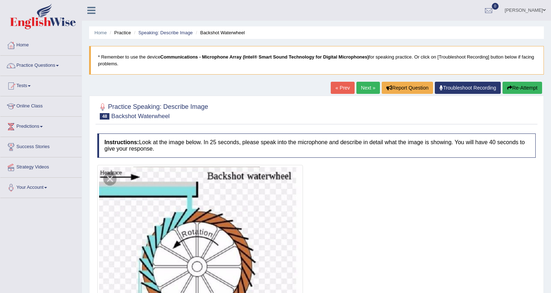
click at [371, 90] on link "Next »" at bounding box center [369, 88] width 24 height 12
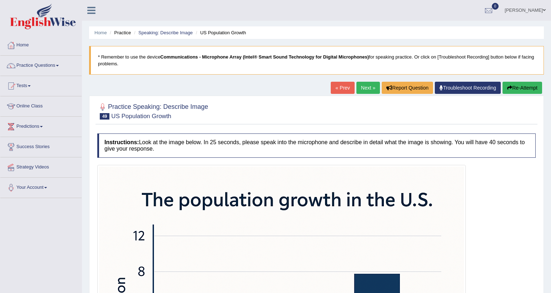
click at [365, 83] on link "Next »" at bounding box center [369, 88] width 24 height 12
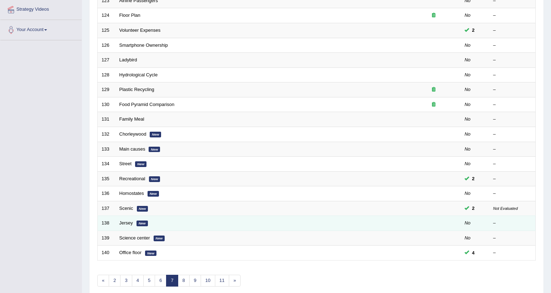
scroll to position [177, 0]
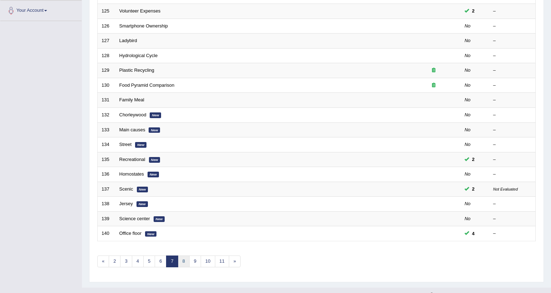
click at [180, 255] on link "8" at bounding box center [184, 261] width 12 height 12
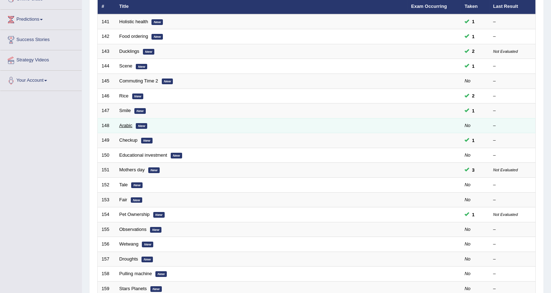
scroll to position [160, 0]
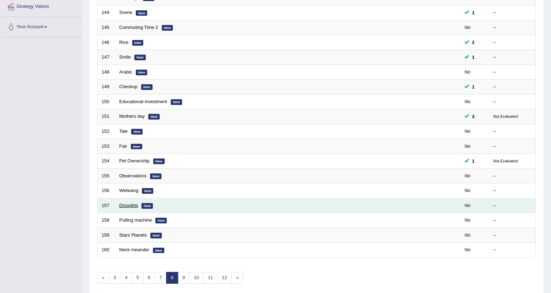
click at [133, 203] on link "Droughts" at bounding box center [128, 205] width 19 height 5
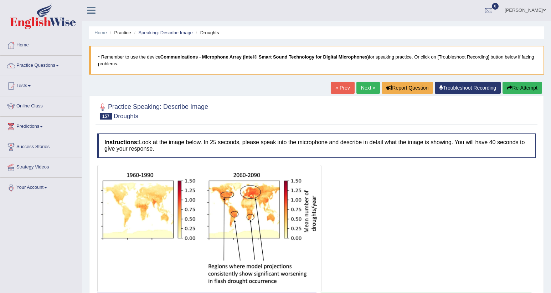
click at [362, 87] on link "Next »" at bounding box center [369, 88] width 24 height 12
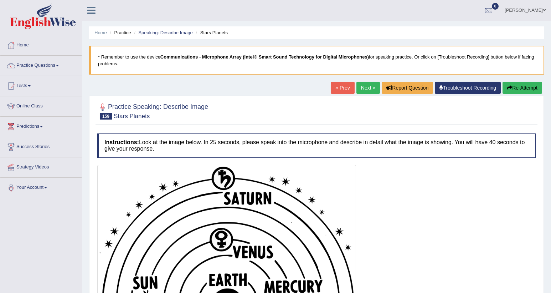
click at [362, 87] on link "Next »" at bounding box center [369, 88] width 24 height 12
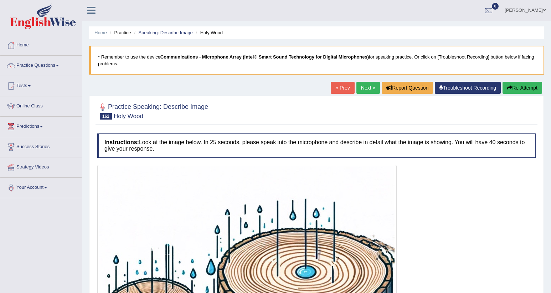
click at [362, 87] on link "Next »" at bounding box center [369, 88] width 24 height 12
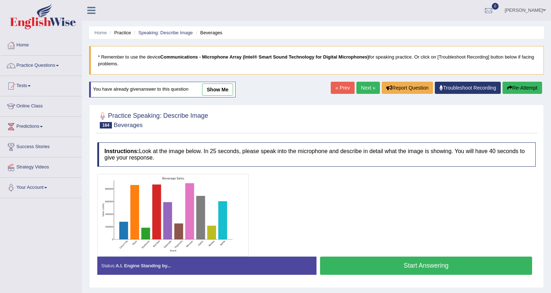
click at [362, 87] on link "Next »" at bounding box center [369, 88] width 24 height 12
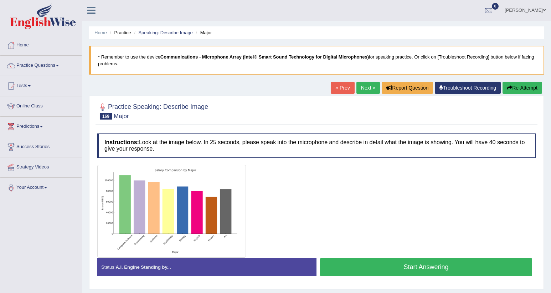
click at [369, 88] on link "Next »" at bounding box center [369, 88] width 24 height 12
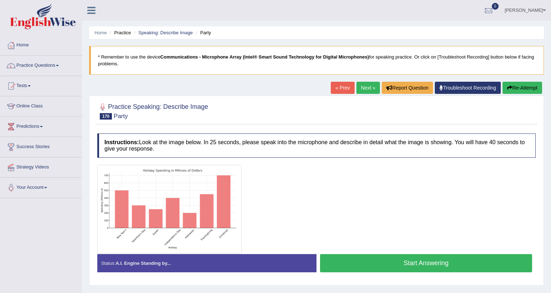
click at [369, 88] on link "Next »" at bounding box center [369, 88] width 24 height 12
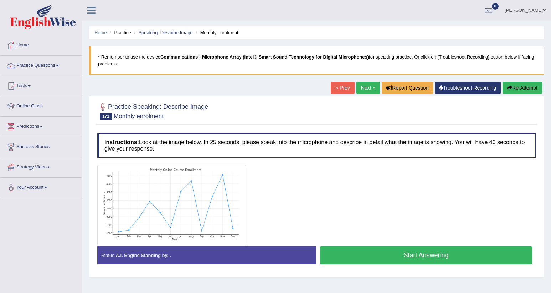
click at [369, 88] on link "Next »" at bounding box center [369, 88] width 24 height 12
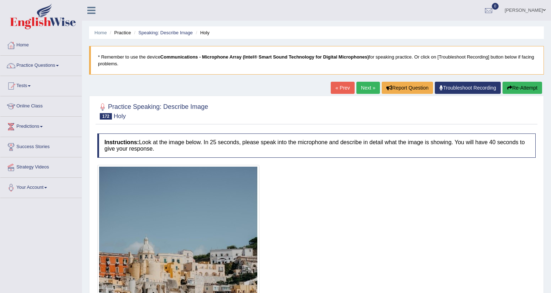
click at [369, 88] on link "Next »" at bounding box center [369, 88] width 24 height 12
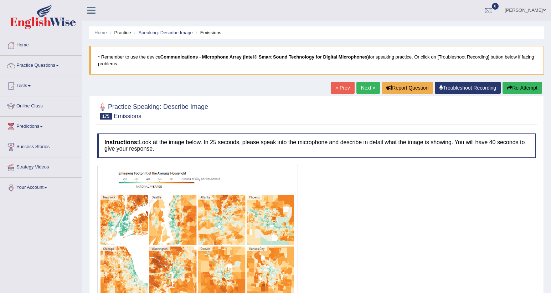
click at [368, 82] on link "Next »" at bounding box center [369, 88] width 24 height 12
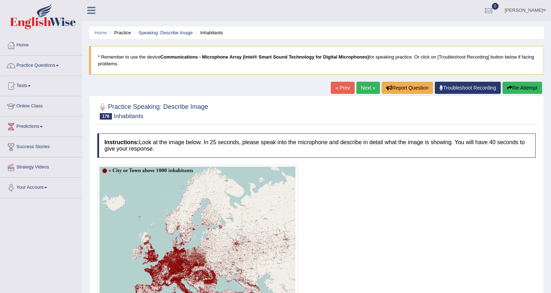
click at [376, 86] on link "Next »" at bounding box center [369, 88] width 24 height 12
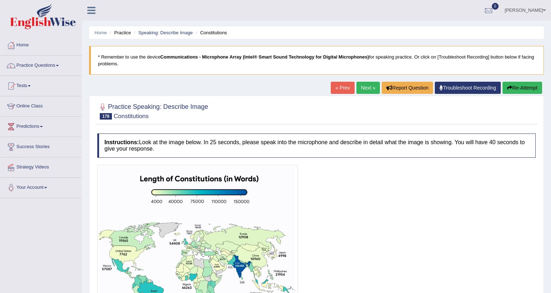
click at [373, 87] on link "Next »" at bounding box center [369, 88] width 24 height 12
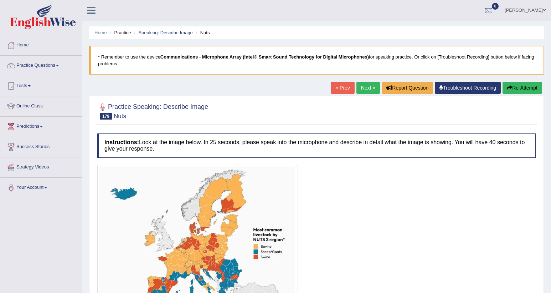
click at [373, 87] on link "Next »" at bounding box center [369, 88] width 24 height 12
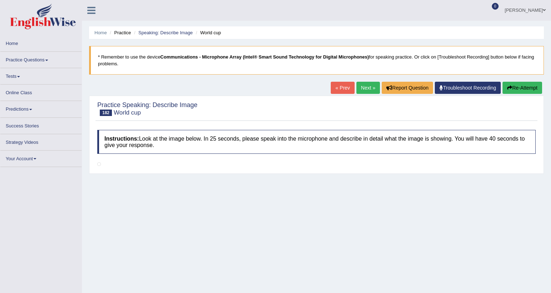
drag, startPoint x: 0, startPoint y: 0, endPoint x: 370, endPoint y: 88, distance: 380.1
click at [370, 88] on link "Next »" at bounding box center [369, 88] width 24 height 12
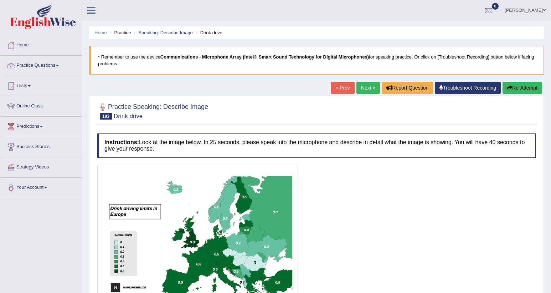
click at [358, 88] on link "Next »" at bounding box center [369, 88] width 24 height 12
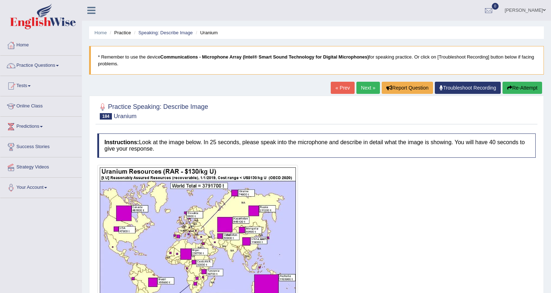
click at [368, 87] on link "Next »" at bounding box center [369, 88] width 24 height 12
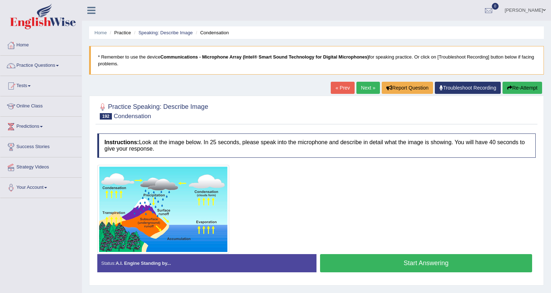
click at [368, 87] on link "Next »" at bounding box center [369, 88] width 24 height 12
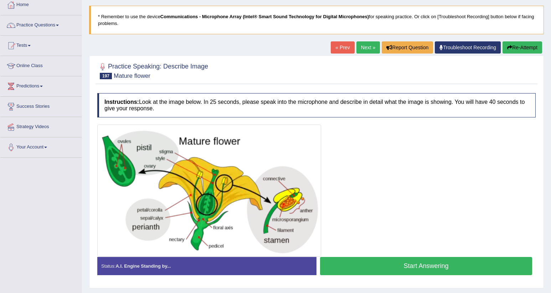
scroll to position [28, 0]
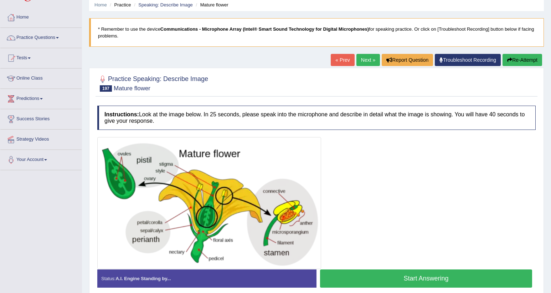
click at [360, 58] on link "Next »" at bounding box center [369, 60] width 24 height 12
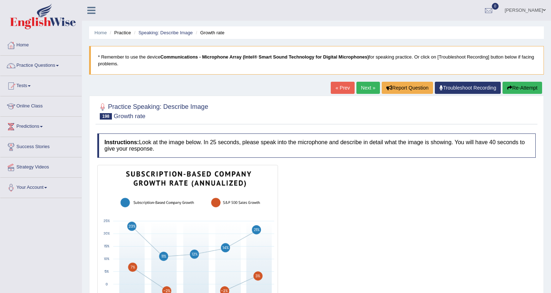
click at [358, 88] on link "Next »" at bounding box center [369, 88] width 24 height 12
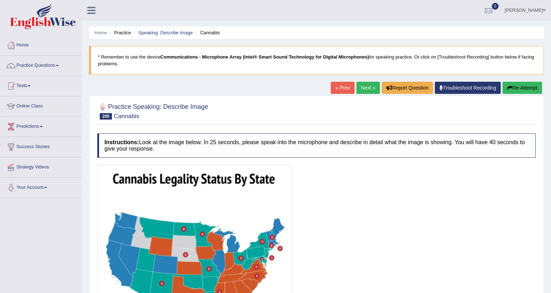
click at [358, 88] on link "Next »" at bounding box center [369, 88] width 24 height 12
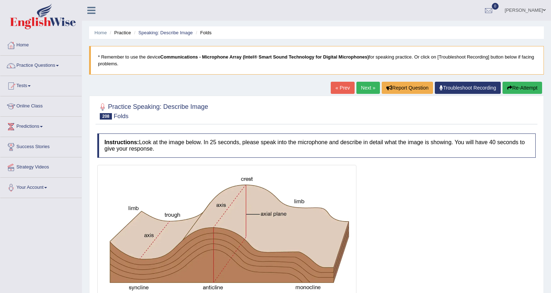
click at [358, 88] on link "Next »" at bounding box center [369, 88] width 24 height 12
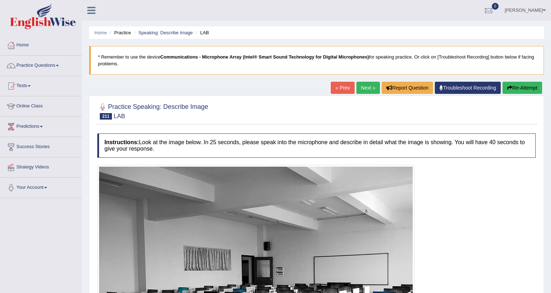
click at [368, 82] on link "Next »" at bounding box center [369, 88] width 24 height 12
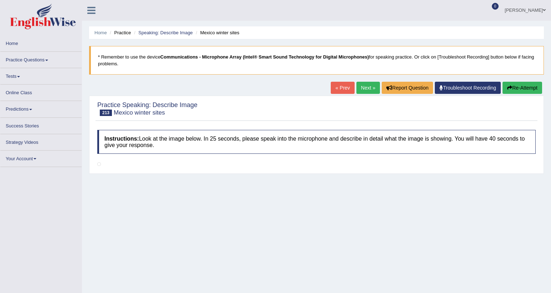
click at [368, 89] on link "Next »" at bounding box center [369, 88] width 24 height 12
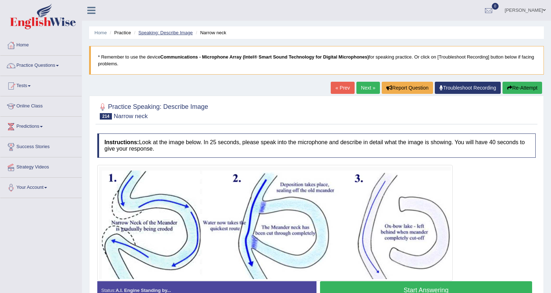
click at [176, 33] on link "Speaking: Describe Image" at bounding box center [165, 32] width 54 height 5
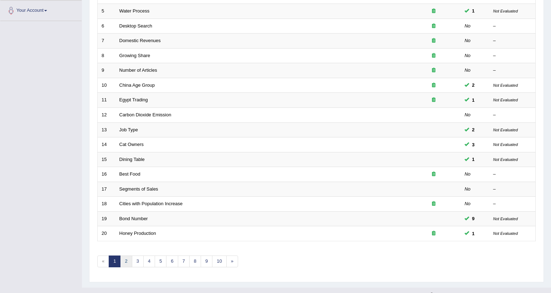
click at [123, 255] on link "2" at bounding box center [126, 261] width 12 height 12
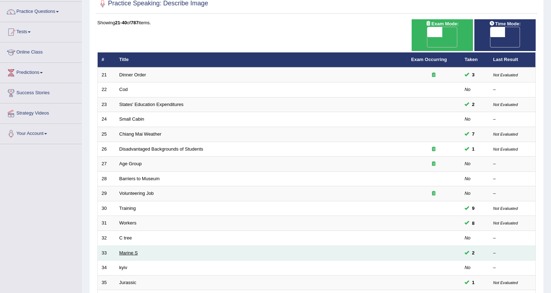
scroll to position [53, 0]
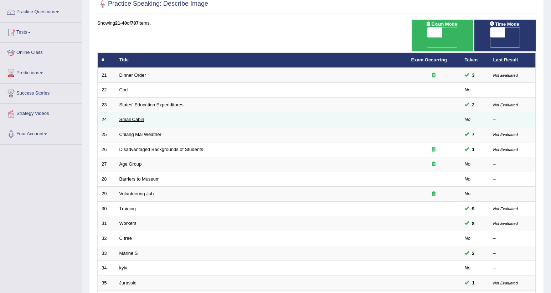
click at [133, 117] on link "Small Cabin" at bounding box center [131, 119] width 25 height 5
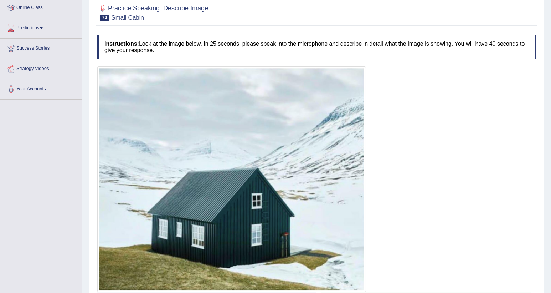
scroll to position [152, 0]
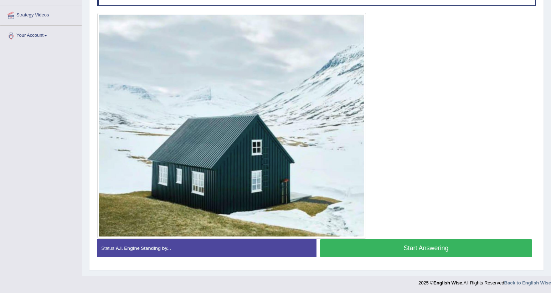
click at [412, 247] on button "Start Answering" at bounding box center [426, 248] width 212 height 18
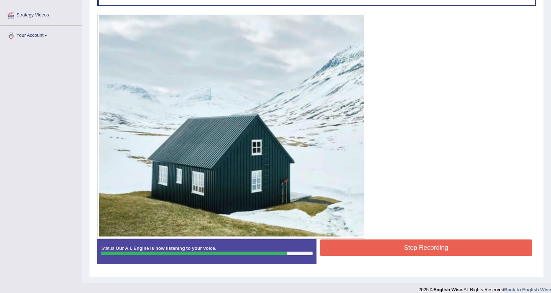
click at [412, 247] on button "Stop Recording" at bounding box center [426, 247] width 212 height 16
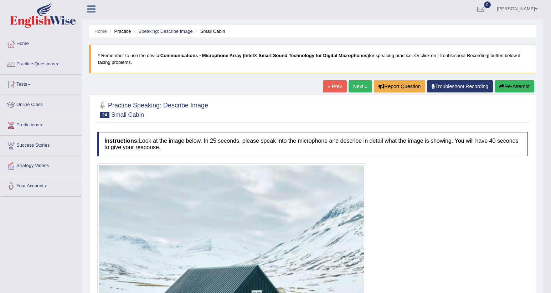
scroll to position [0, 0]
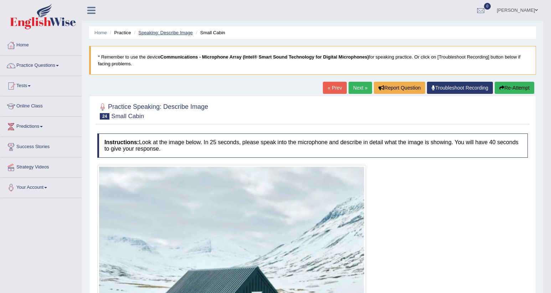
click at [158, 30] on link "Speaking: Describe Image" at bounding box center [165, 32] width 54 height 5
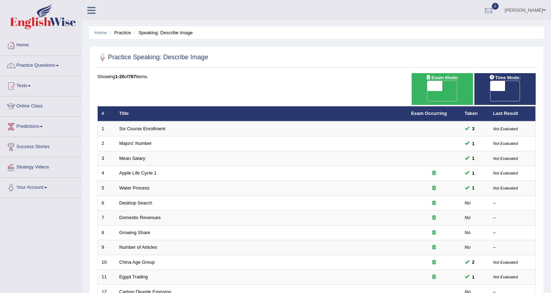
scroll to position [174, 0]
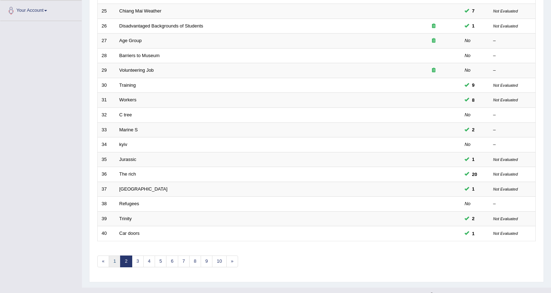
click at [117, 255] on link "1" at bounding box center [115, 261] width 12 height 12
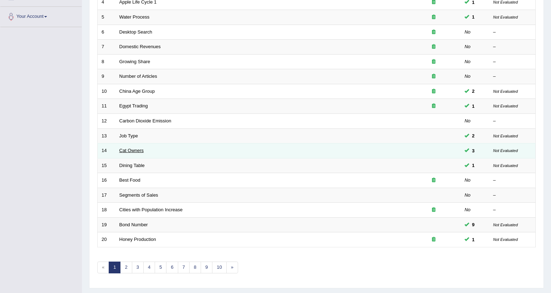
scroll to position [177, 0]
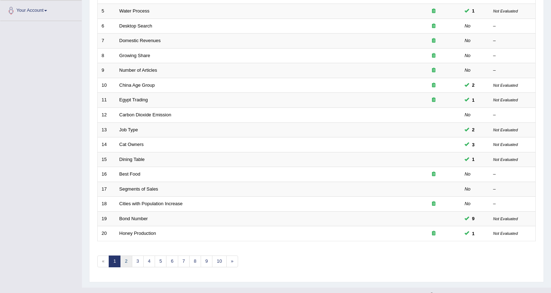
click at [126, 255] on link "2" at bounding box center [126, 261] width 12 height 12
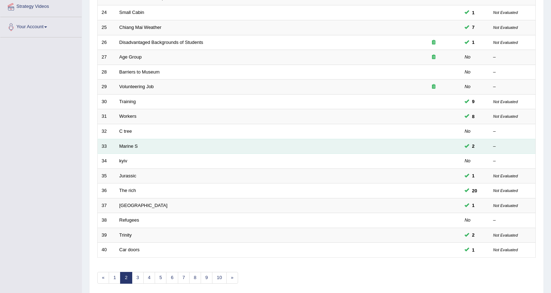
scroll to position [177, 0]
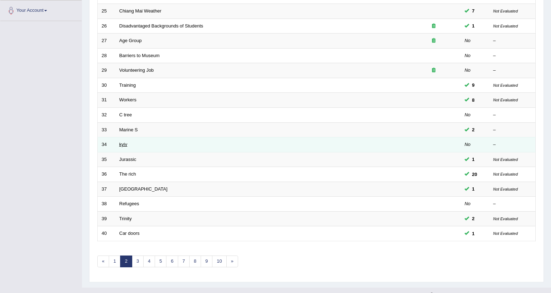
click at [125, 142] on link "kyiv" at bounding box center [123, 144] width 8 height 5
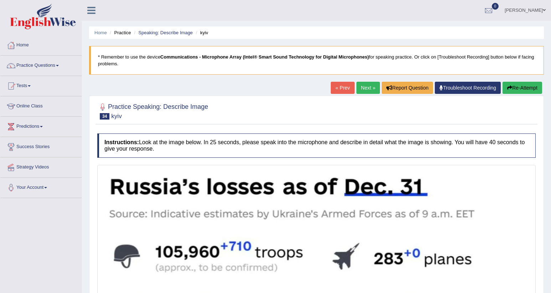
click at [374, 91] on link "Next »" at bounding box center [369, 88] width 24 height 12
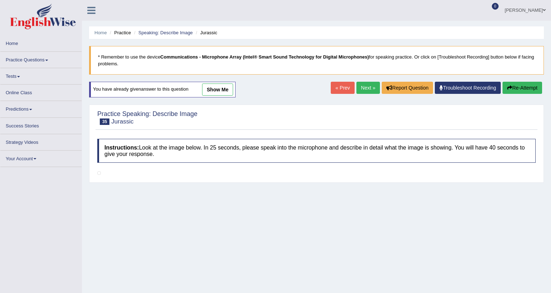
click at [374, 91] on link "Next »" at bounding box center [369, 88] width 24 height 12
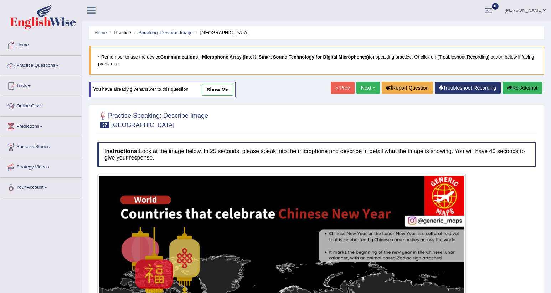
click at [374, 91] on link "Next »" at bounding box center [369, 88] width 24 height 12
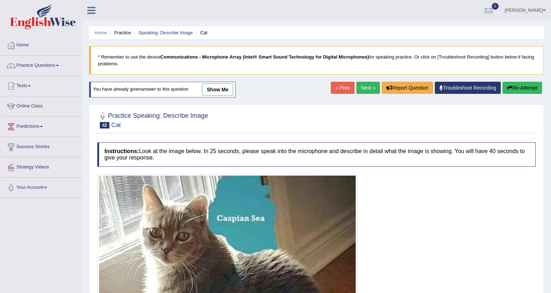
click at [209, 89] on link "show me" at bounding box center [217, 89] width 31 height 12
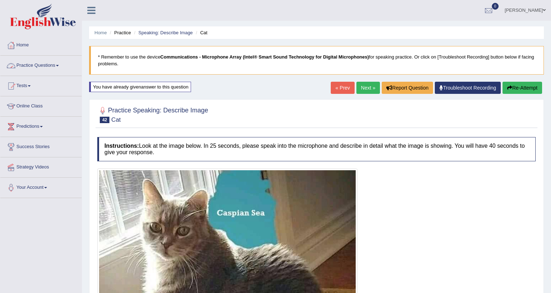
click at [50, 59] on link "Practice Questions" at bounding box center [40, 65] width 81 height 18
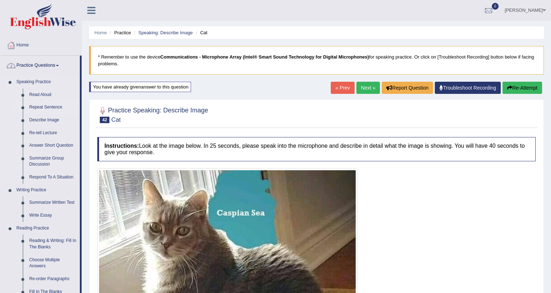
click at [36, 106] on link "Repeat Sentence" at bounding box center [53, 107] width 54 height 13
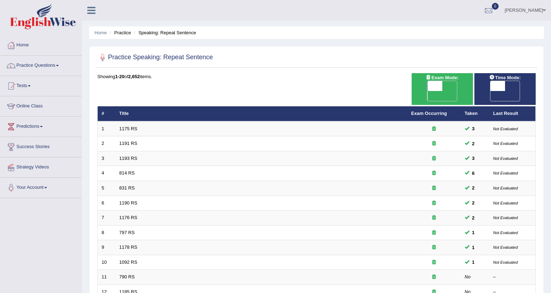
click at [134, 126] on link "1175 RS" at bounding box center [128, 128] width 18 height 5
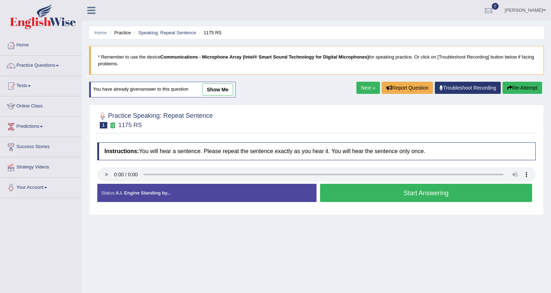
click at [398, 194] on button "Start Answering" at bounding box center [426, 193] width 212 height 18
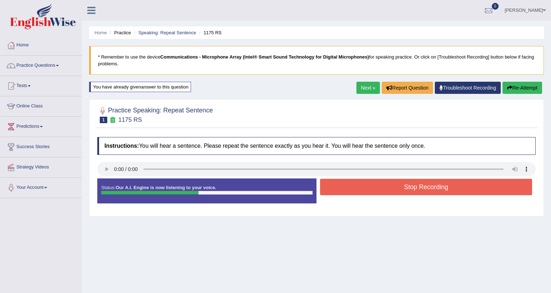
click at [416, 190] on button "Stop Recording" at bounding box center [426, 187] width 212 height 16
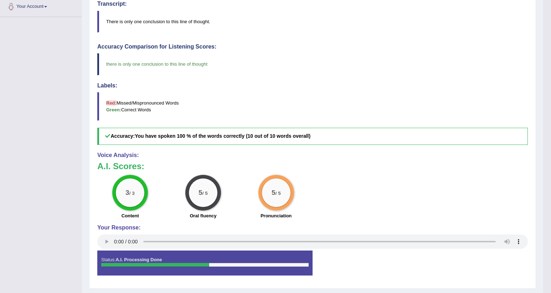
scroll to position [199, 0]
